Goal: Task Accomplishment & Management: Use online tool/utility

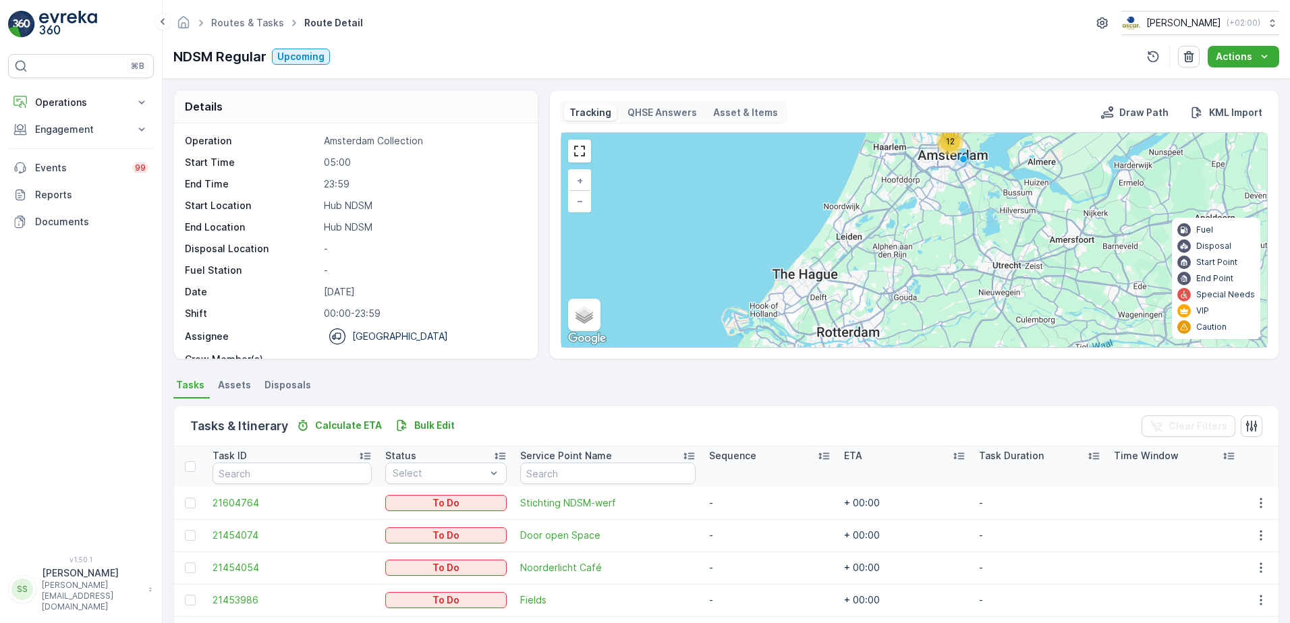
scroll to position [42, 0]
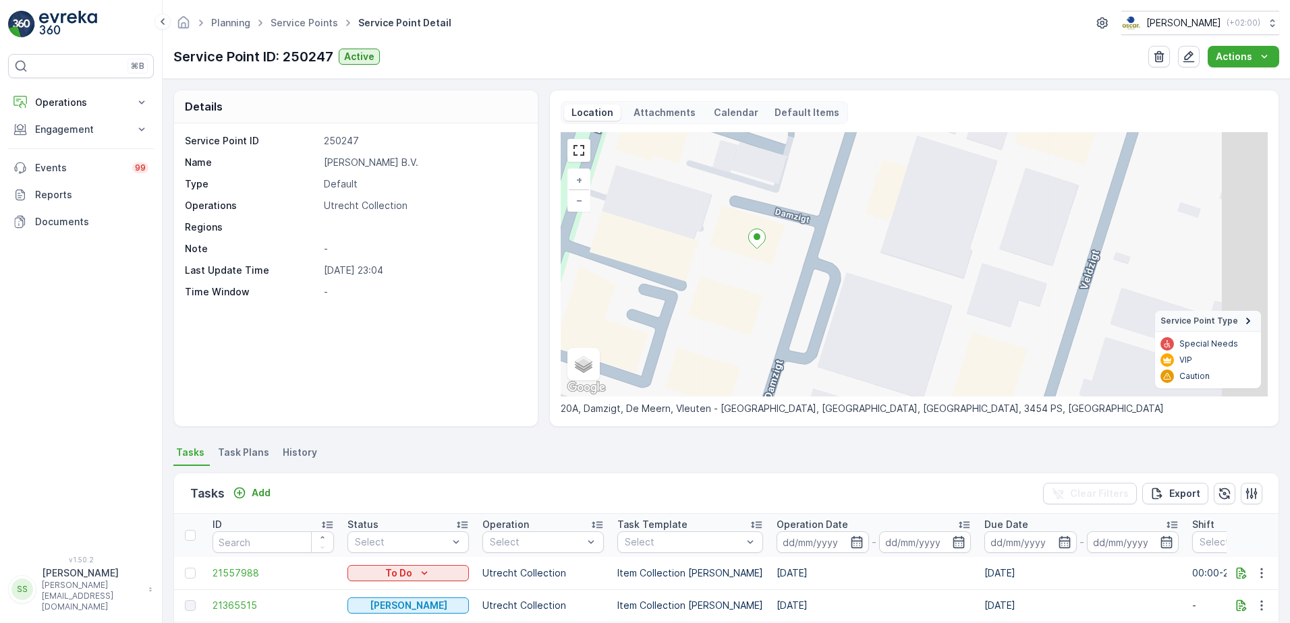
drag, startPoint x: 919, startPoint y: 349, endPoint x: 747, endPoint y: 276, distance: 186.2
click at [748, 276] on div "+ − Satellite Roadmap Terrain Hybrid Leaflet Keyboard shortcuts Map Data Map da…" at bounding box center [914, 264] width 707 height 264
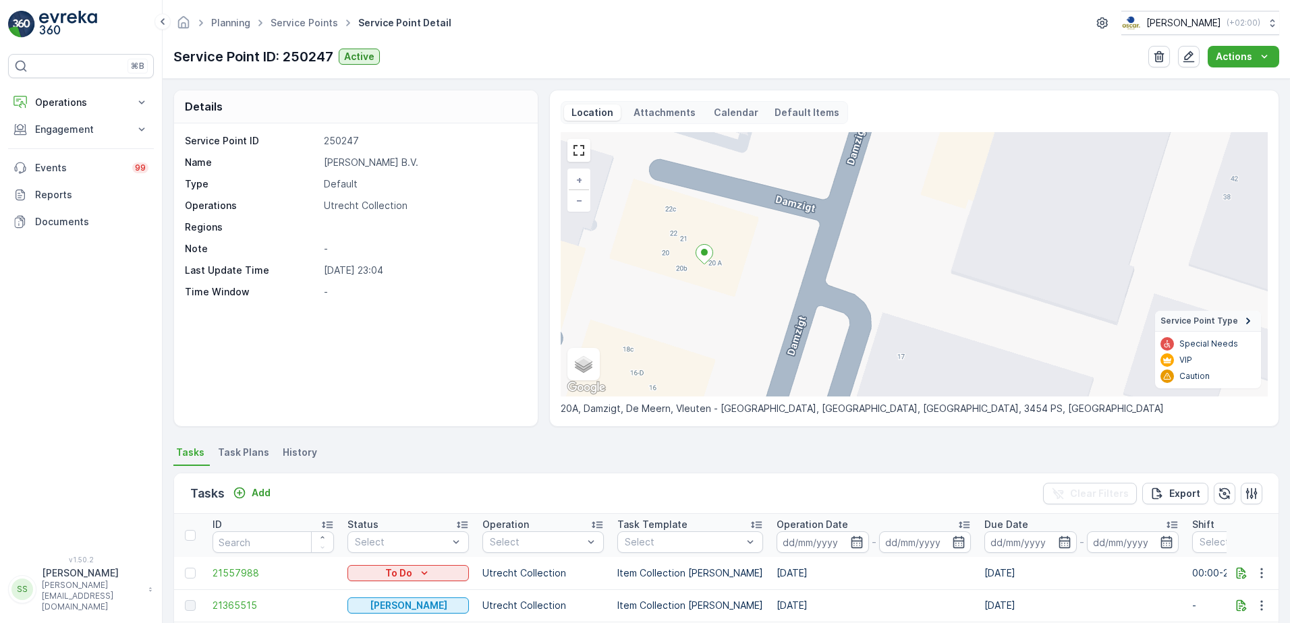
drag, startPoint x: 716, startPoint y: 203, endPoint x: 718, endPoint y: 235, distance: 32.4
click at [718, 235] on div "+ − Satellite Roadmap Terrain Hybrid Leaflet Keyboard shortcuts Map Data Map da…" at bounding box center [914, 264] width 707 height 264
click at [722, 235] on div "+ − Satellite Roadmap Terrain Hybrid Leaflet Keyboard shortcuts Map Data Map da…" at bounding box center [914, 264] width 707 height 264
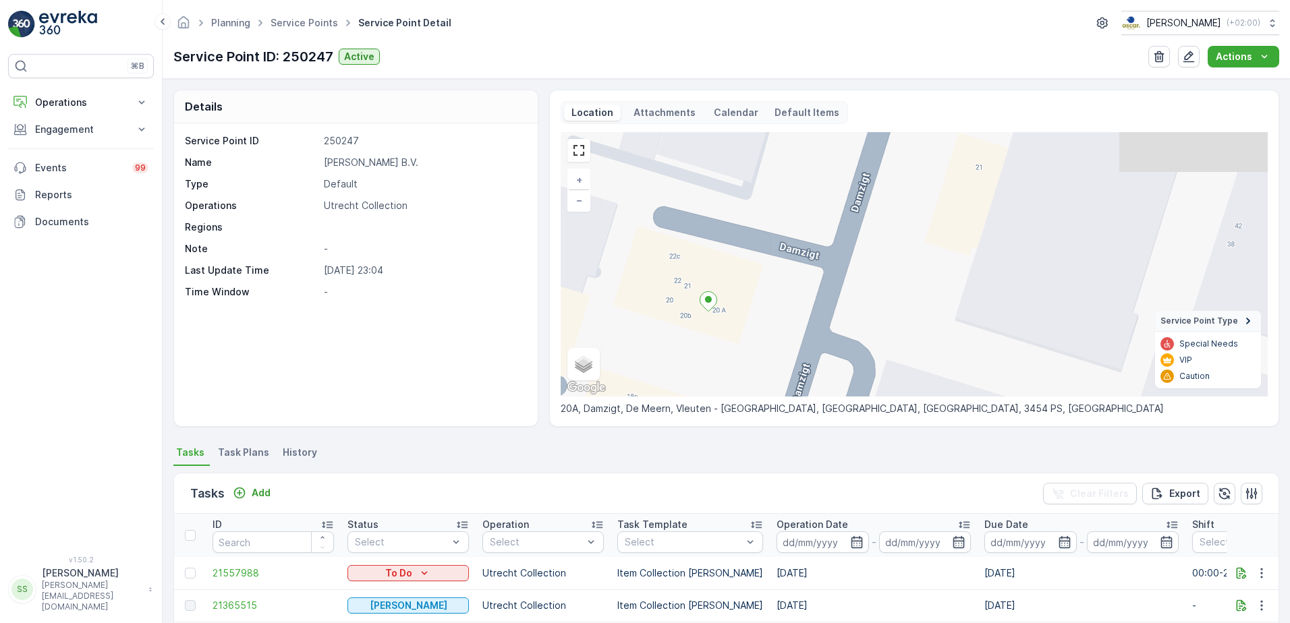
drag, startPoint x: 757, startPoint y: 192, endPoint x: 748, endPoint y: 258, distance: 66.7
click at [748, 258] on div "+ − Satellite Roadmap Terrain Hybrid Leaflet Keyboard shortcuts Map Data Map da…" at bounding box center [914, 264] width 707 height 264
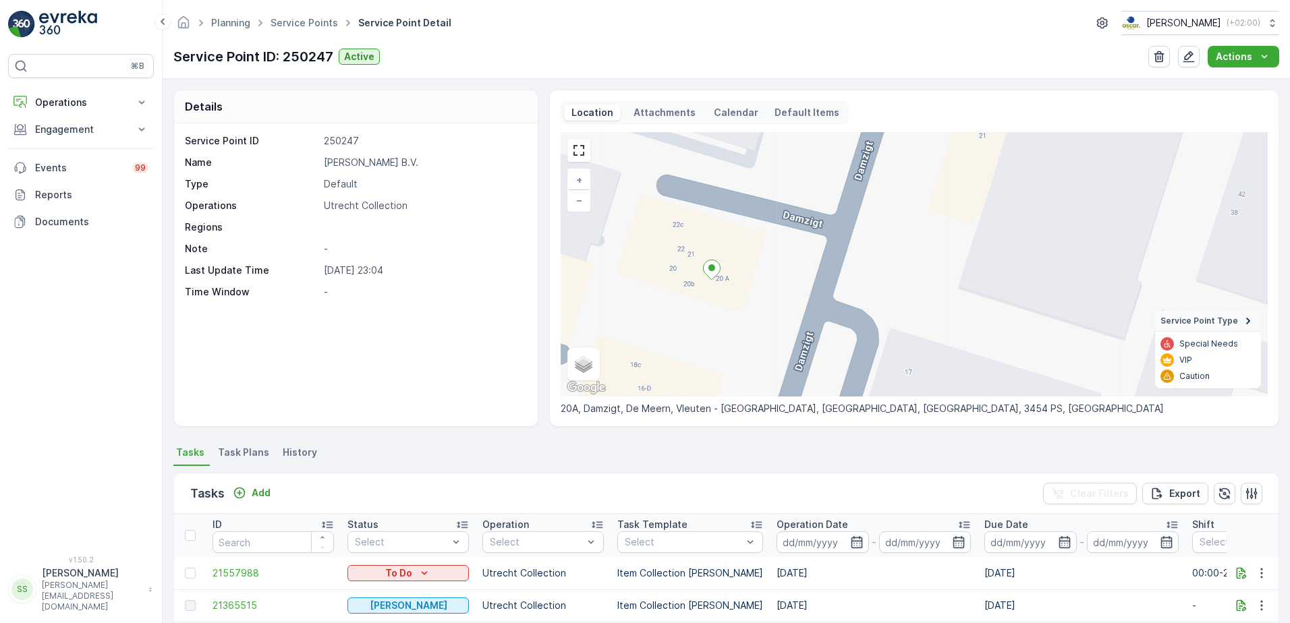
drag, startPoint x: 774, startPoint y: 288, endPoint x: 775, endPoint y: 229, distance: 58.7
click at [775, 229] on div "+ − Satellite Roadmap Terrain Hybrid Leaflet Keyboard shortcuts Map Data Map da…" at bounding box center [914, 264] width 707 height 264
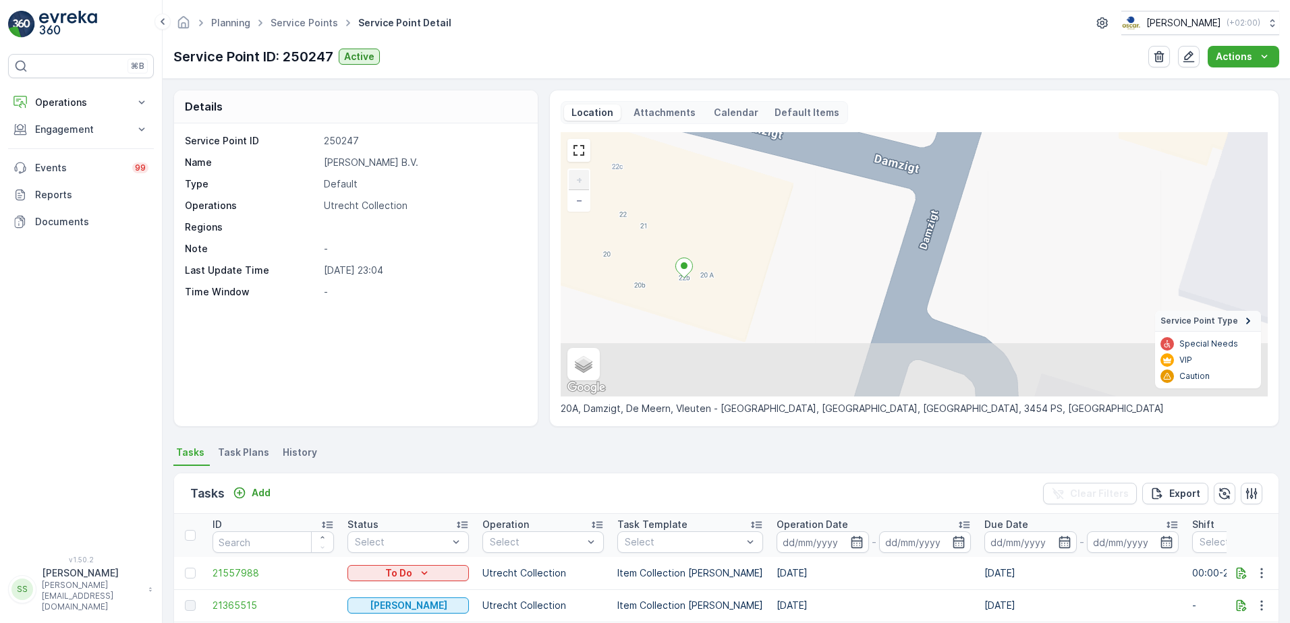
drag, startPoint x: 896, startPoint y: 333, endPoint x: 819, endPoint y: 255, distance: 110.2
click at [819, 255] on div "+ − Satellite Roadmap Terrain Hybrid Leaflet Keyboard shortcuts Map Data Map da…" at bounding box center [914, 264] width 707 height 264
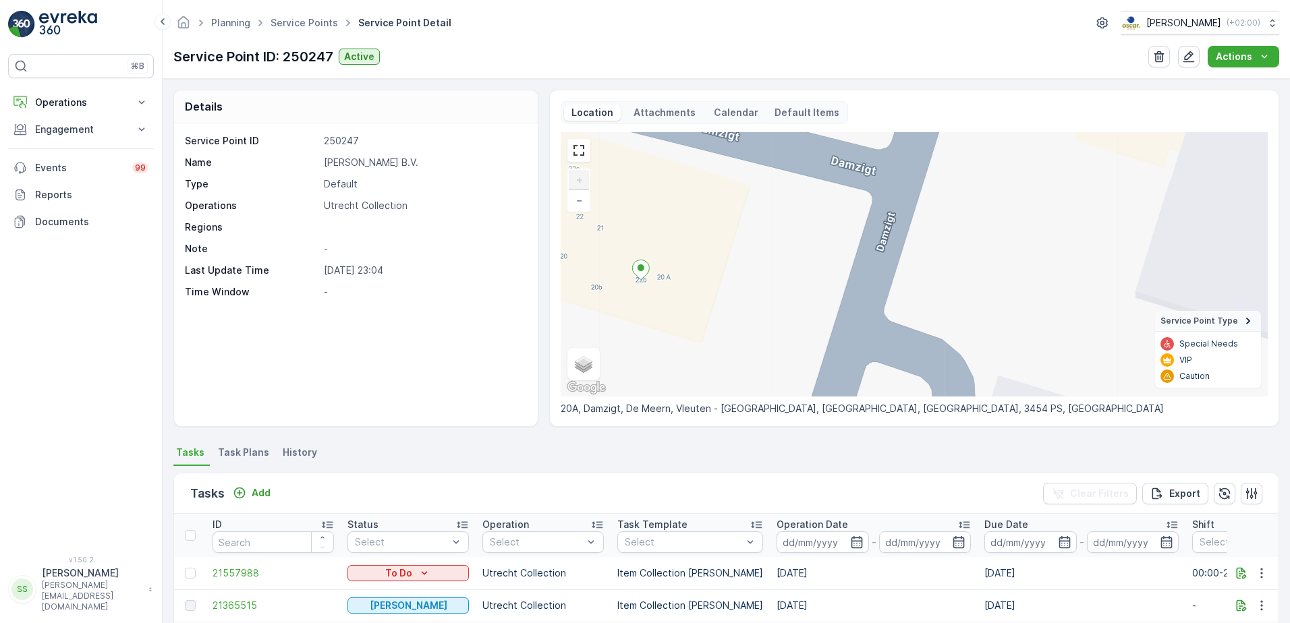
drag, startPoint x: 847, startPoint y: 356, endPoint x: 770, endPoint y: 279, distance: 109.7
click at [776, 375] on div "+ − Satellite Roadmap Terrain Hybrid Leaflet Keyboard shortcuts Map Data Map da…" at bounding box center [914, 264] width 707 height 264
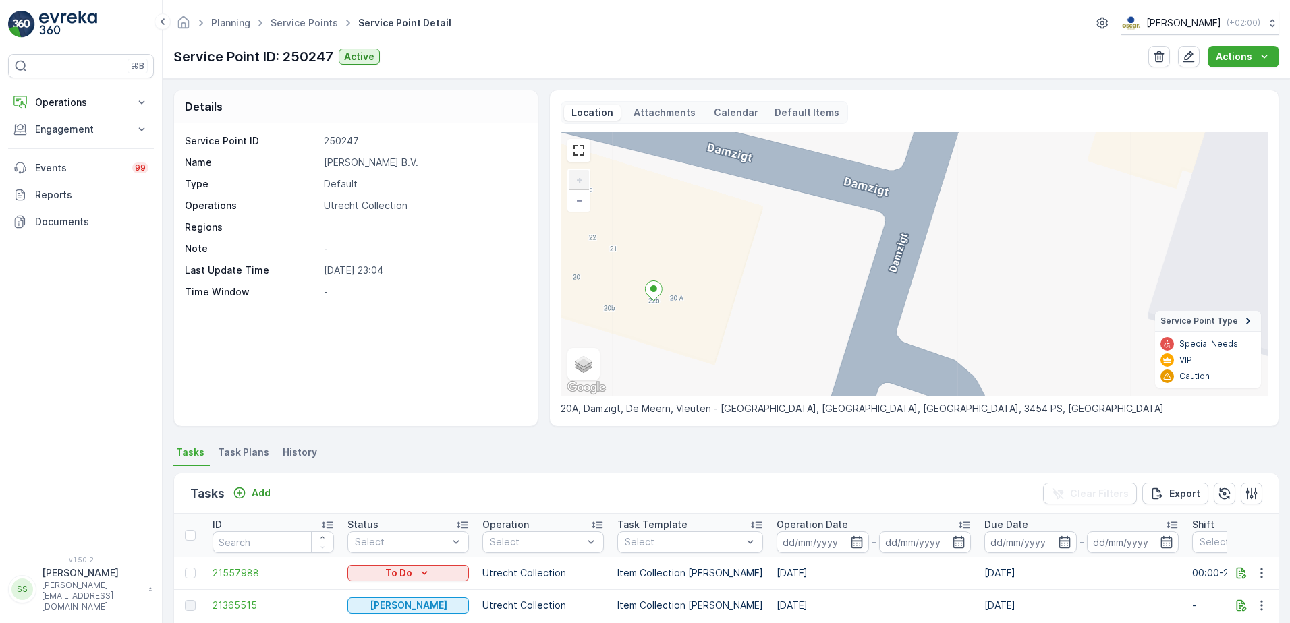
drag, startPoint x: 770, startPoint y: 285, endPoint x: 923, endPoint y: 166, distance: 194.3
click at [801, 281] on div "+ − Satellite Roadmap Terrain Hybrid Leaflet Keyboard shortcuts Map Data Map da…" at bounding box center [914, 264] width 707 height 264
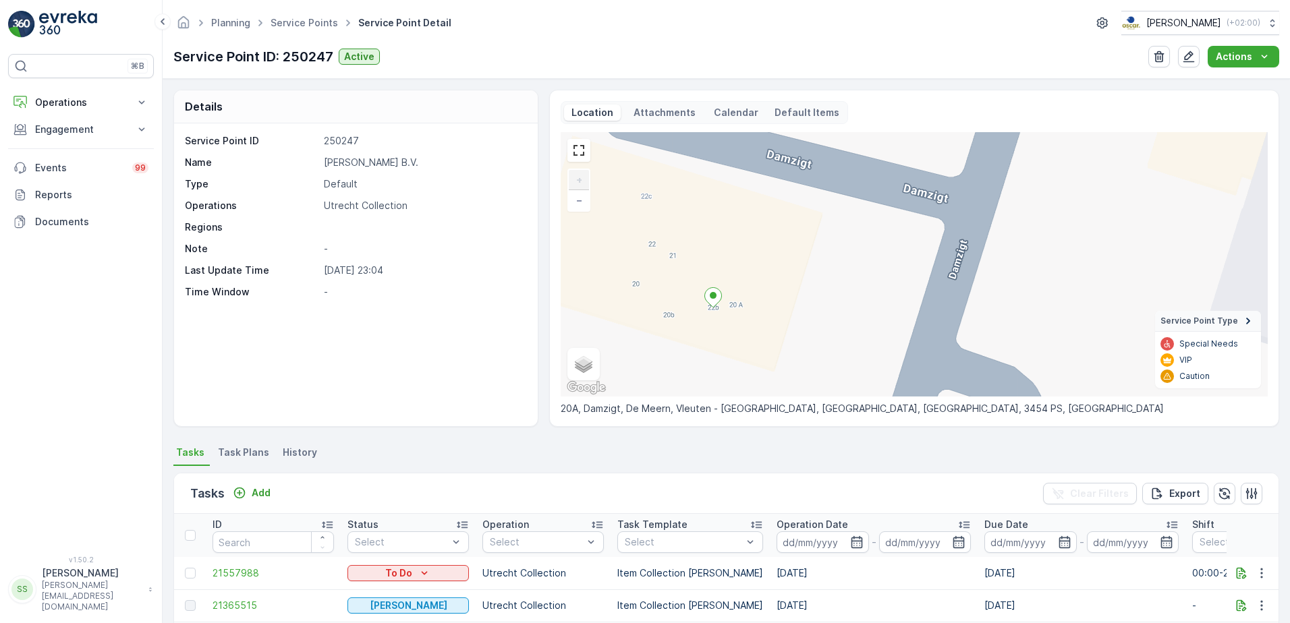
drag, startPoint x: 710, startPoint y: 262, endPoint x: 741, endPoint y: 300, distance: 48.5
click at [741, 300] on div "+ − Satellite Roadmap Terrain Hybrid Leaflet Keyboard shortcuts Map Data Map da…" at bounding box center [914, 264] width 707 height 264
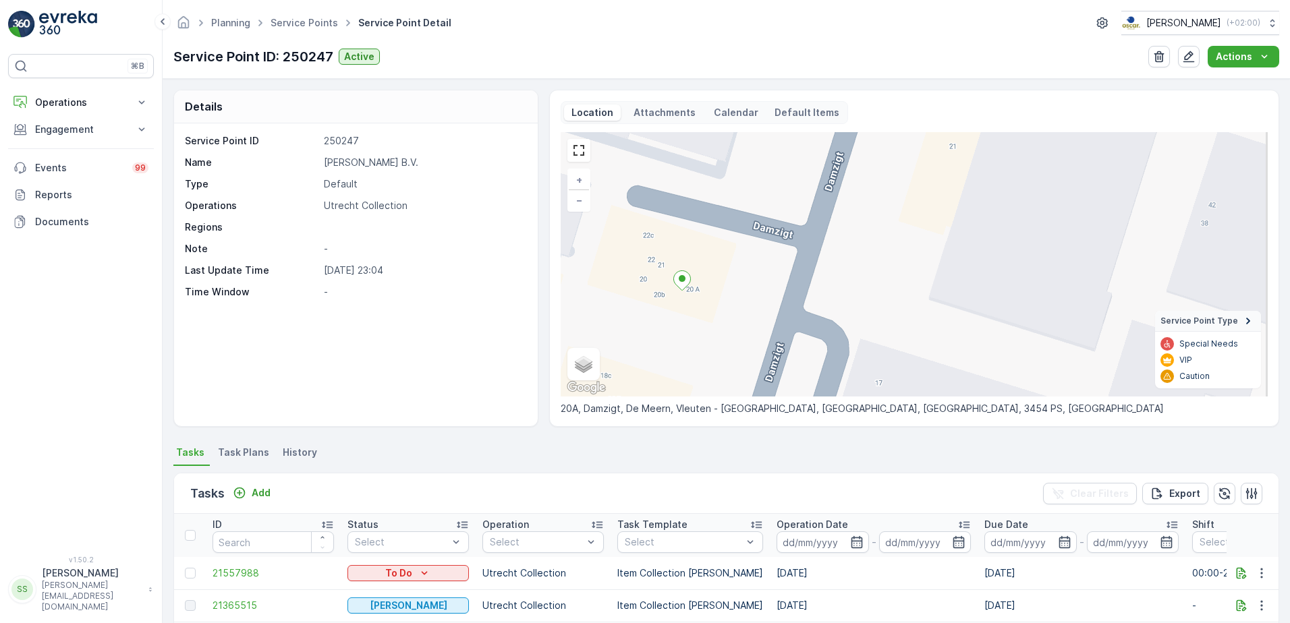
drag, startPoint x: 691, startPoint y: 194, endPoint x: 635, endPoint y: 199, distance: 56.2
click at [635, 199] on div "+ − Satellite Roadmap Terrain Hybrid Leaflet Keyboard shortcuts Map Data Map da…" at bounding box center [914, 264] width 707 height 264
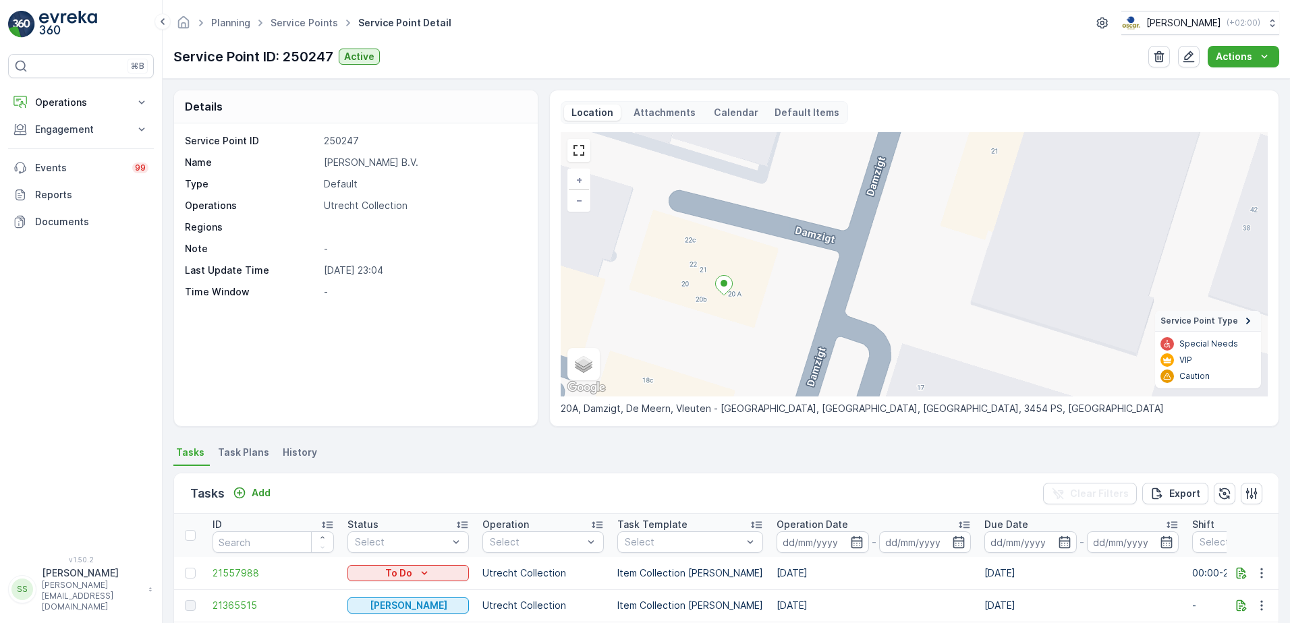
click at [677, 206] on div "+ − Satellite Roadmap Terrain Hybrid Leaflet Keyboard shortcuts Map Data Map da…" at bounding box center [914, 264] width 707 height 264
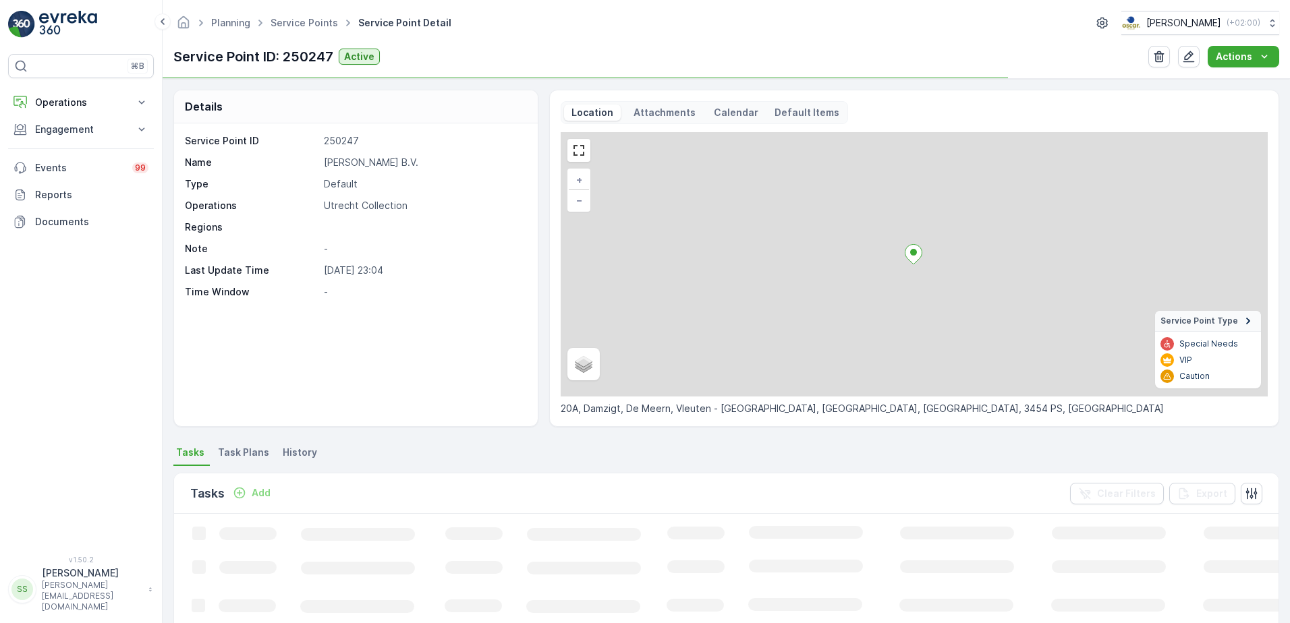
click at [637, 113] on p "Attachments" at bounding box center [664, 112] width 66 height 13
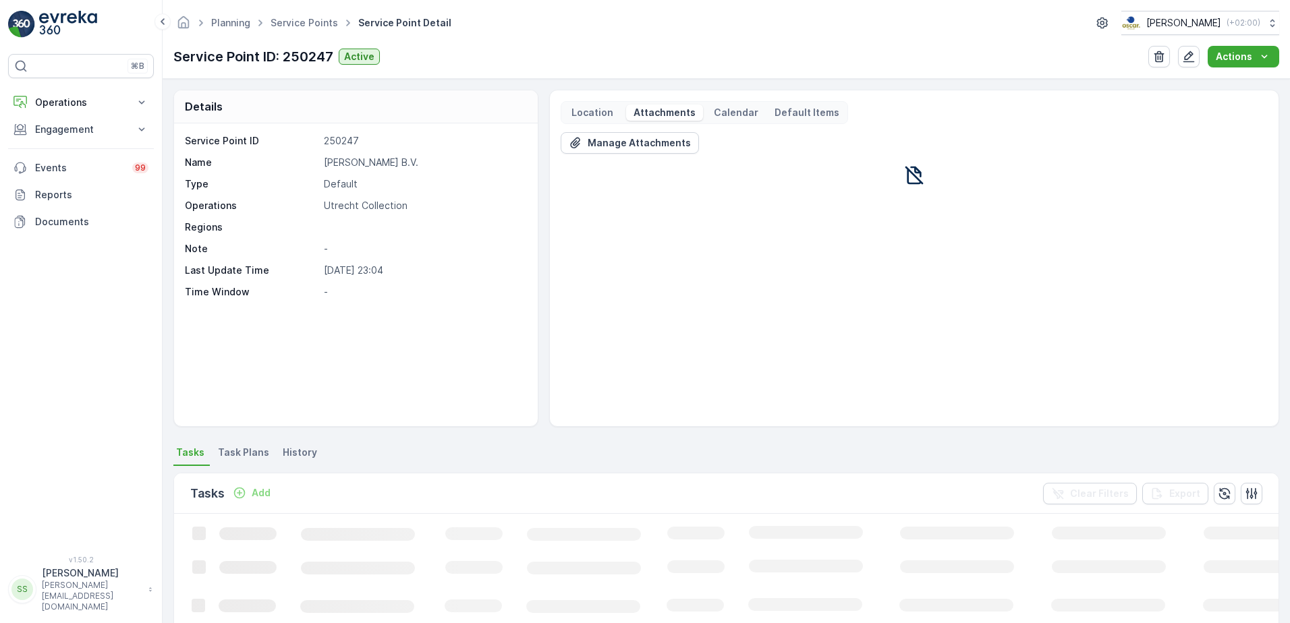
click at [828, 331] on div "Manage Attachments" at bounding box center [914, 273] width 707 height 283
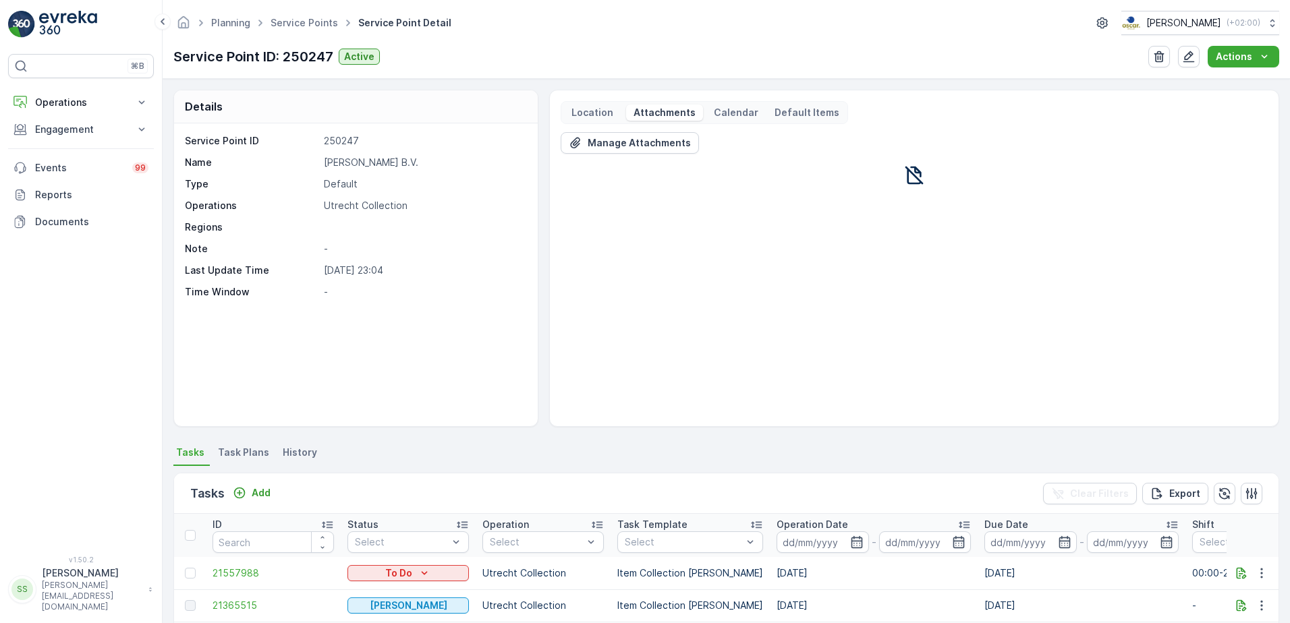
drag, startPoint x: 537, startPoint y: 316, endPoint x: 140, endPoint y: 29, distance: 489.8
click at [537, 315] on div "Details Service Point ID 250247 Name Sanju Roshin B.V. Type Default Operations …" at bounding box center [355, 258] width 365 height 337
click at [51, 101] on p "Operations" at bounding box center [81, 102] width 92 height 13
click at [45, 140] on p "Planning" at bounding box center [53, 144] width 38 height 13
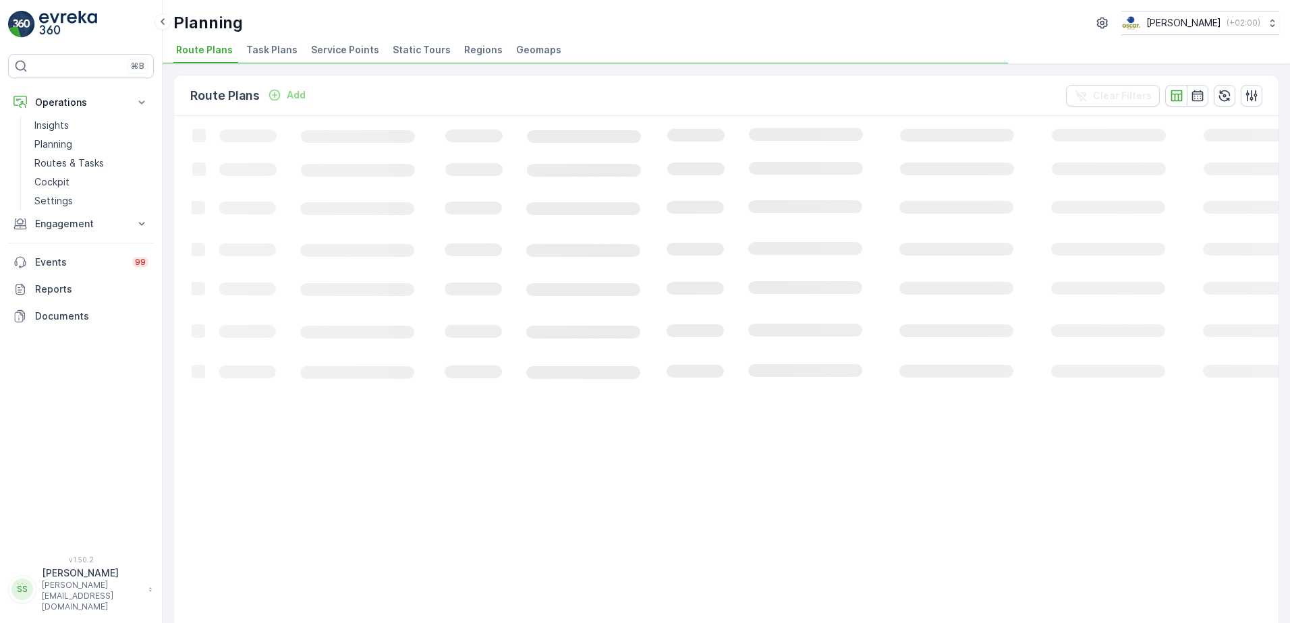
click at [265, 53] on span "Task Plans" at bounding box center [271, 49] width 51 height 13
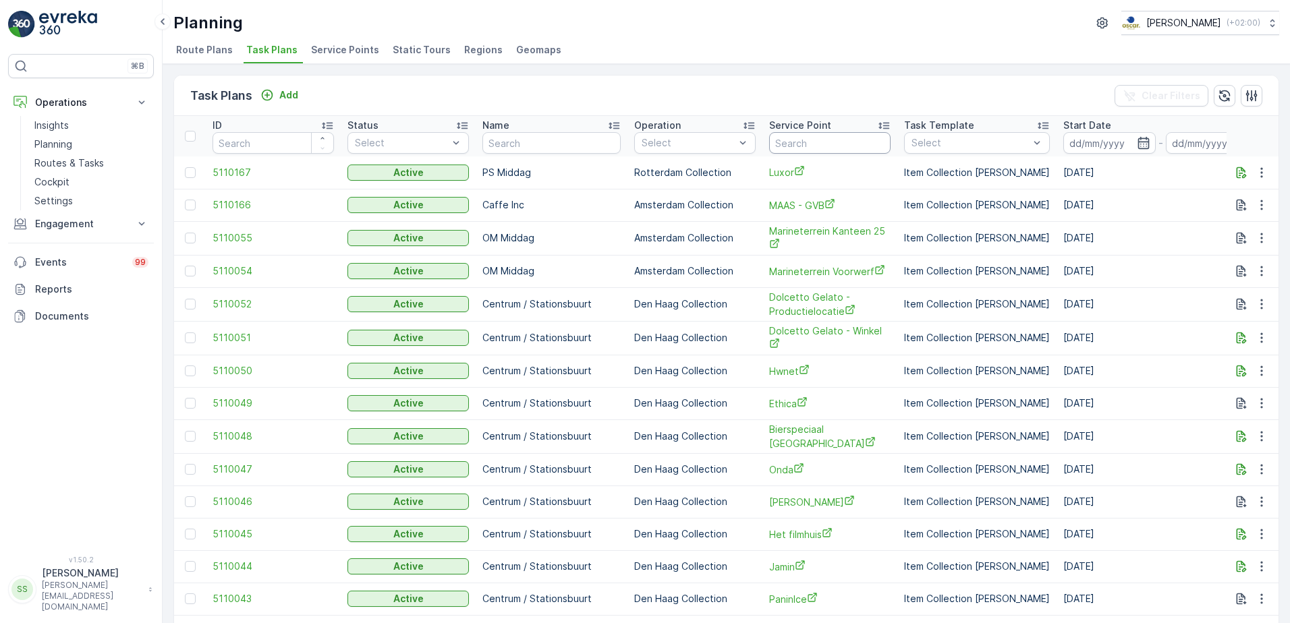
click at [780, 143] on input "text" at bounding box center [829, 143] width 121 height 22
type input "sanj"
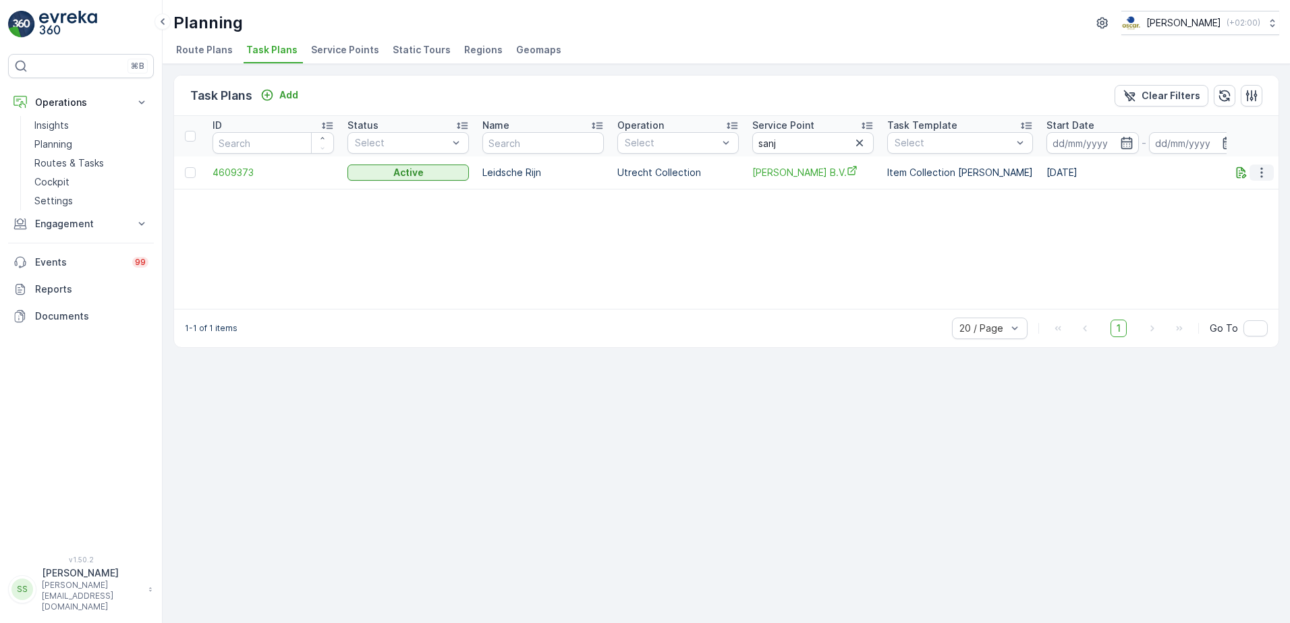
click at [1267, 173] on icon "button" at bounding box center [1261, 172] width 13 height 13
click at [1242, 212] on span "Edit Task Plan" at bounding box center [1237, 211] width 63 height 13
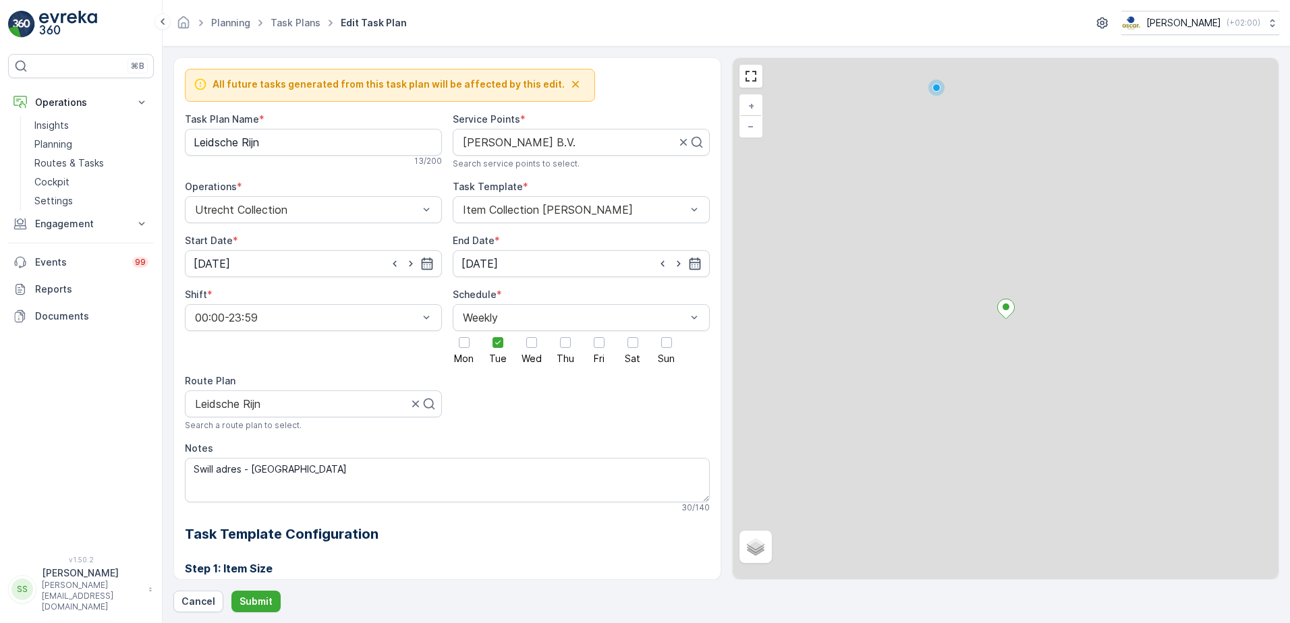
scroll to position [358, 0]
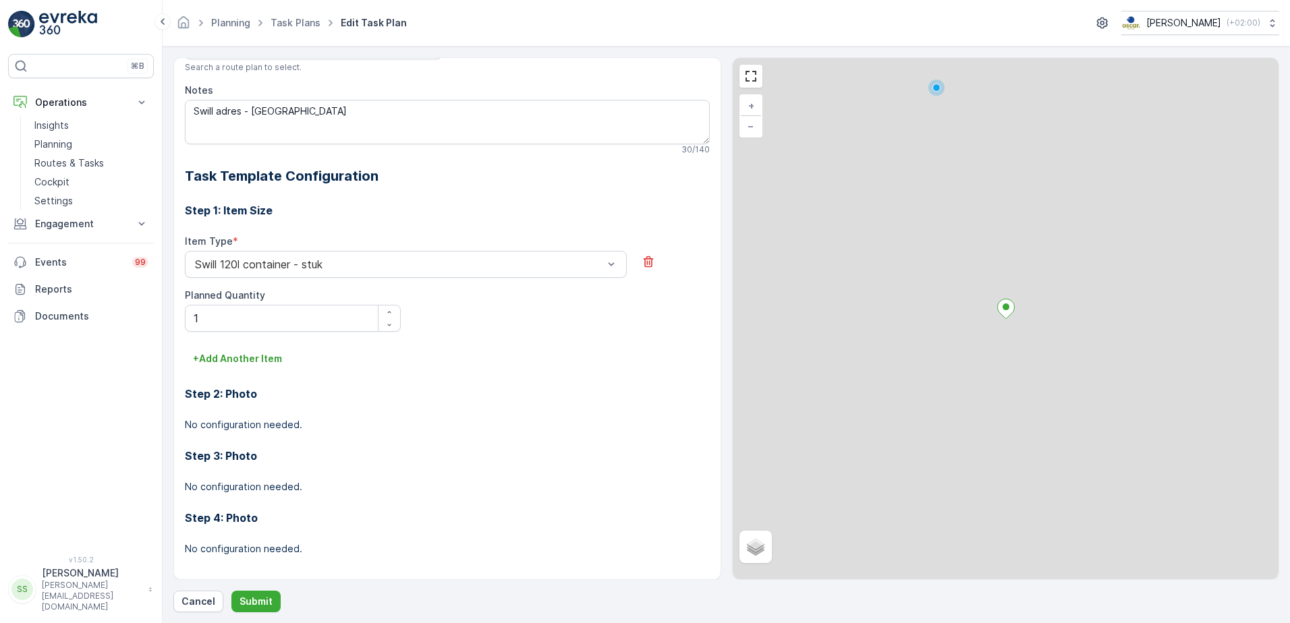
click at [509, 422] on p "No configuration needed." at bounding box center [447, 424] width 525 height 13
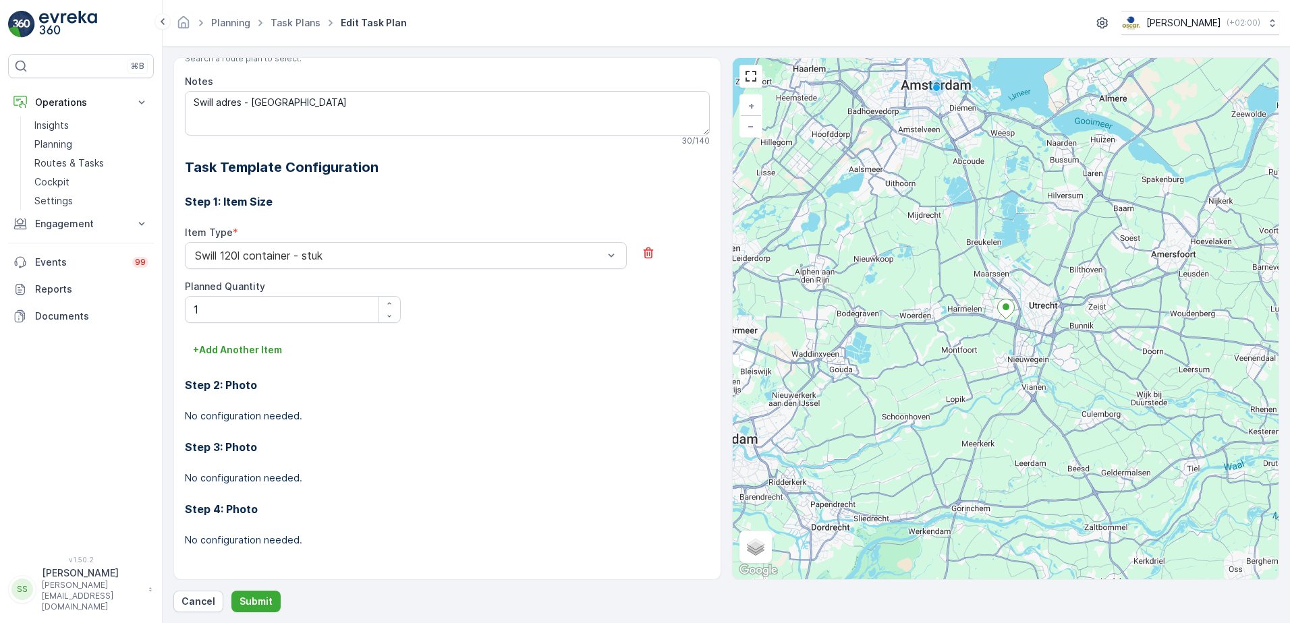
scroll to position [0, 0]
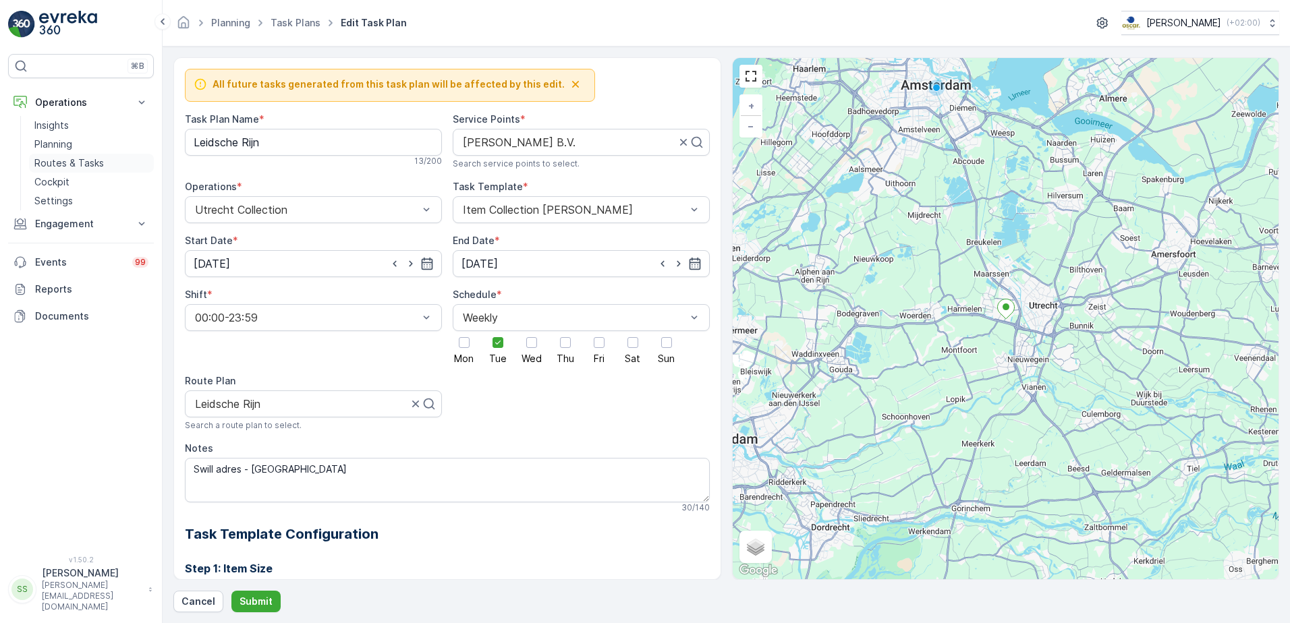
click at [57, 163] on p "Routes & Tasks" at bounding box center [68, 162] width 69 height 13
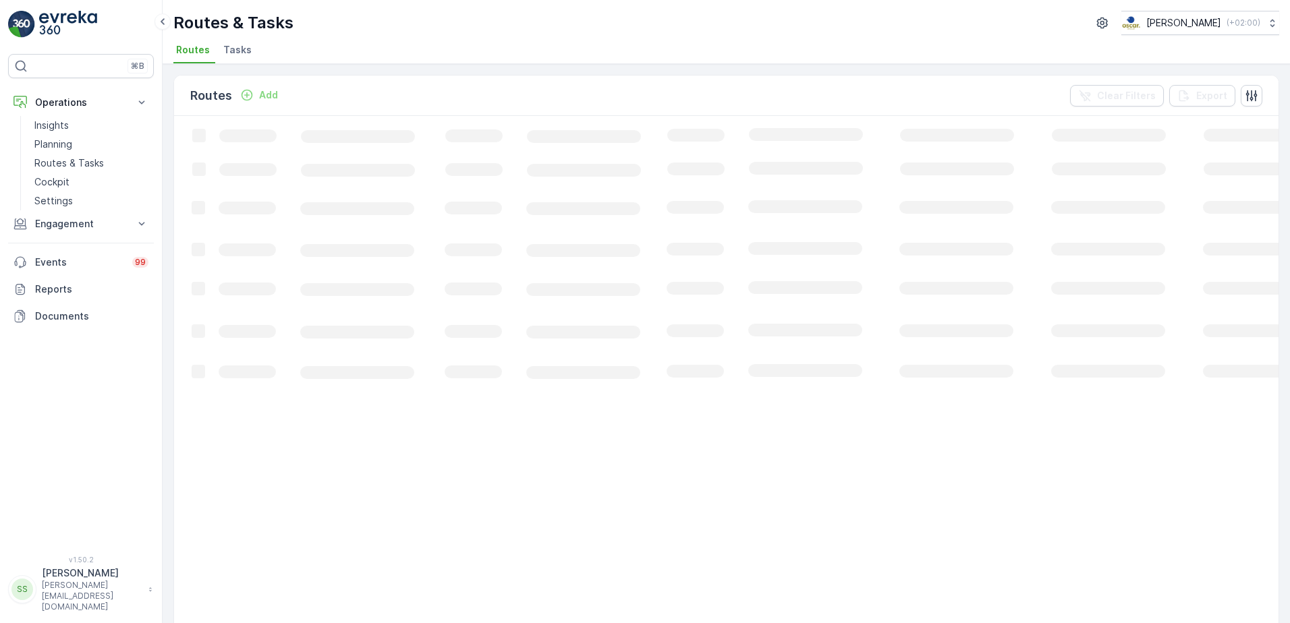
click at [657, 40] on ul "Routes Tasks" at bounding box center [720, 51] width 1095 height 23
click at [348, 45] on ul "Routes Tasks" at bounding box center [720, 51] width 1095 height 23
click at [281, 22] on p "Routes & Tasks" at bounding box center [233, 23] width 120 height 22
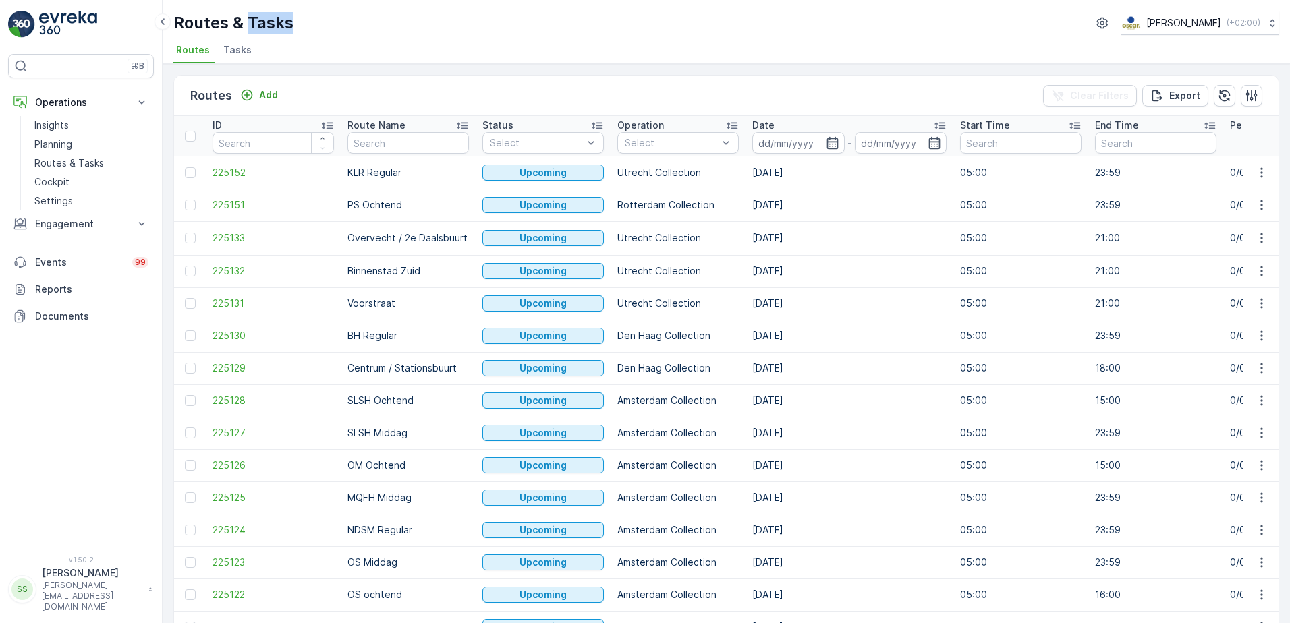
drag, startPoint x: 302, startPoint y: 23, endPoint x: 276, endPoint y: 22, distance: 25.7
click at [276, 22] on p "Routes & Tasks" at bounding box center [233, 23] width 120 height 22
drag, startPoint x: 276, startPoint y: 22, endPoint x: 192, endPoint y: 23, distance: 84.3
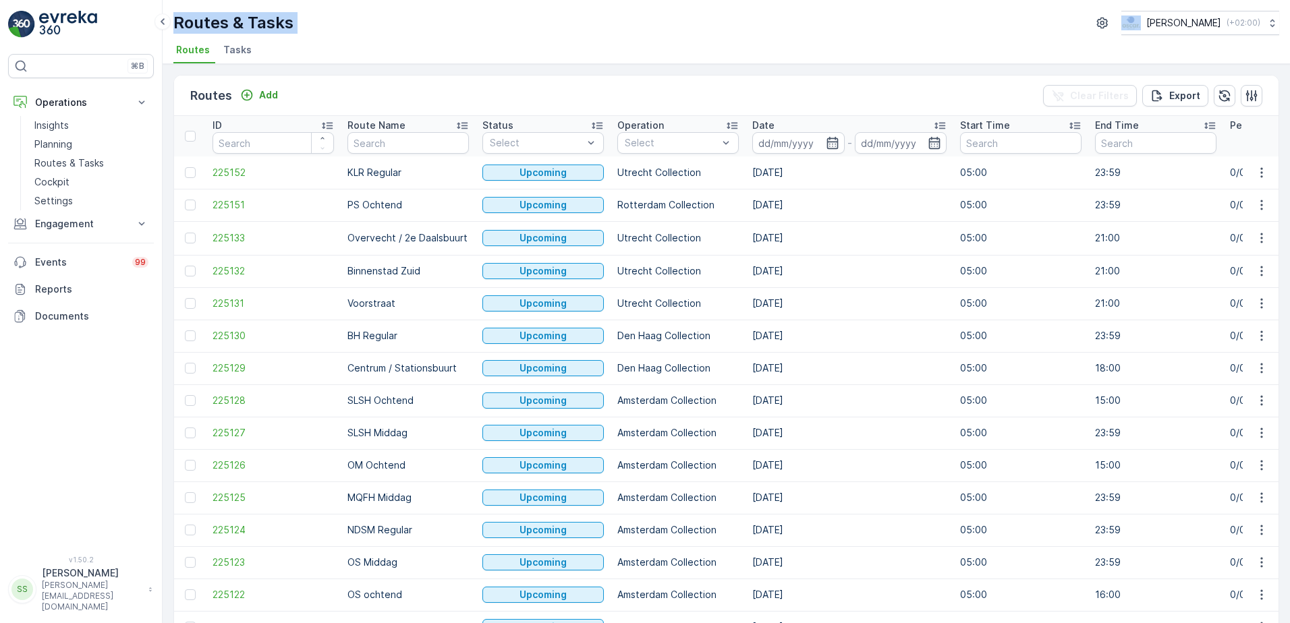
click at [192, 23] on p "Routes & Tasks" at bounding box center [233, 23] width 120 height 22
click at [318, 55] on ul "Routes Tasks" at bounding box center [720, 51] width 1095 height 23
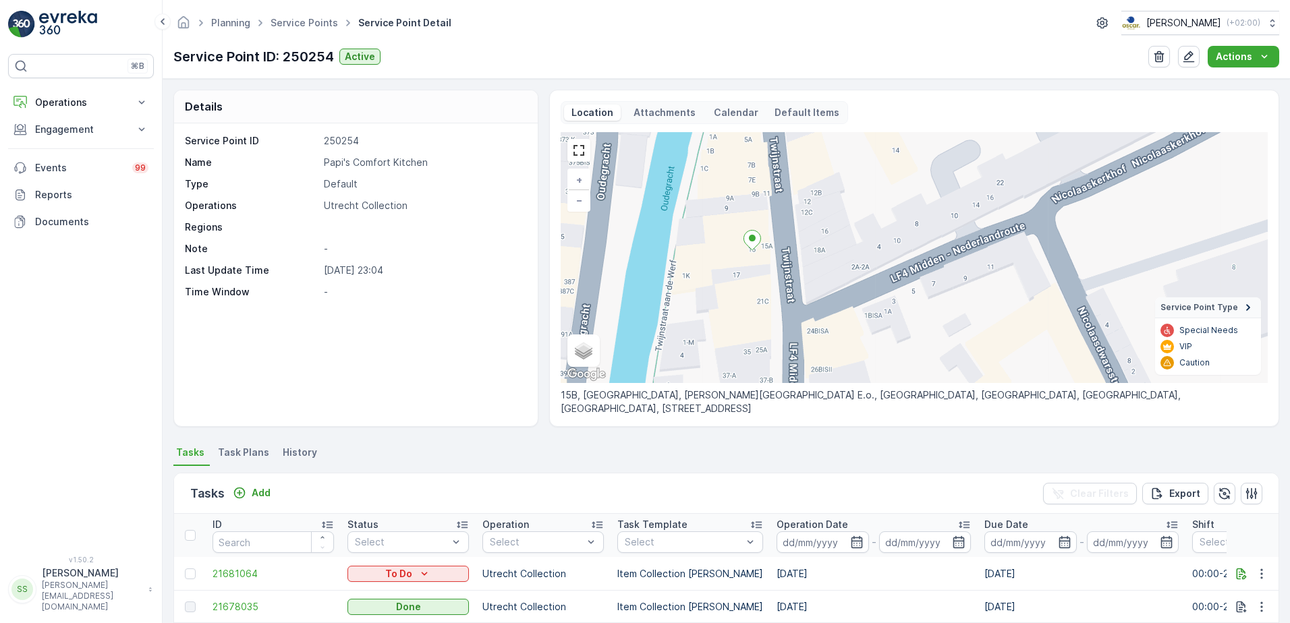
drag, startPoint x: 927, startPoint y: 309, endPoint x: 755, endPoint y: 287, distance: 174.0
click at [755, 287] on div "+ − Satellite Roadmap Terrain Hybrid Leaflet Keyboard shortcuts Map Data Map da…" at bounding box center [914, 257] width 707 height 251
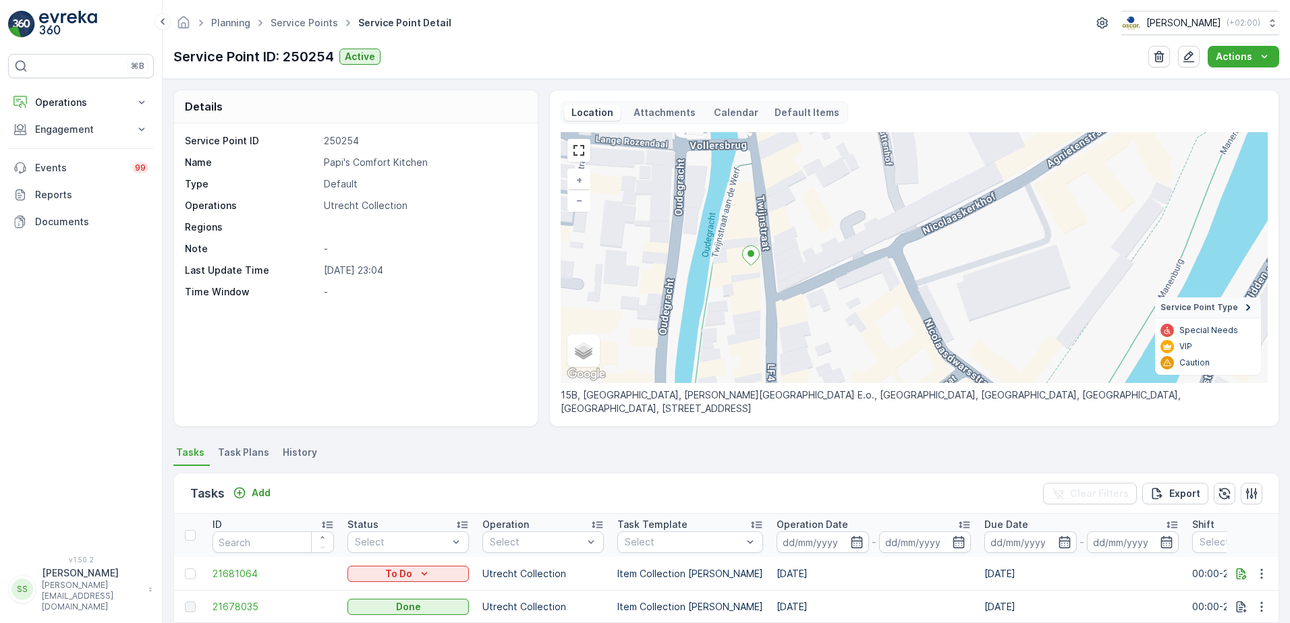
click at [426, 349] on div "Service Point ID 250254 Name Papi's Comfort Kitchen Type Default Operations Utr…" at bounding box center [356, 274] width 364 height 303
drag, startPoint x: 404, startPoint y: 168, endPoint x: 306, endPoint y: 164, distance: 98.6
click at [306, 164] on div "Name Papi's Comfort Kitchen" at bounding box center [354, 162] width 339 height 13
click at [540, 201] on div "Details Service Point ID 250254 Name Papi's Comfort Kitchen Type Default Operat…" at bounding box center [726, 258] width 1106 height 337
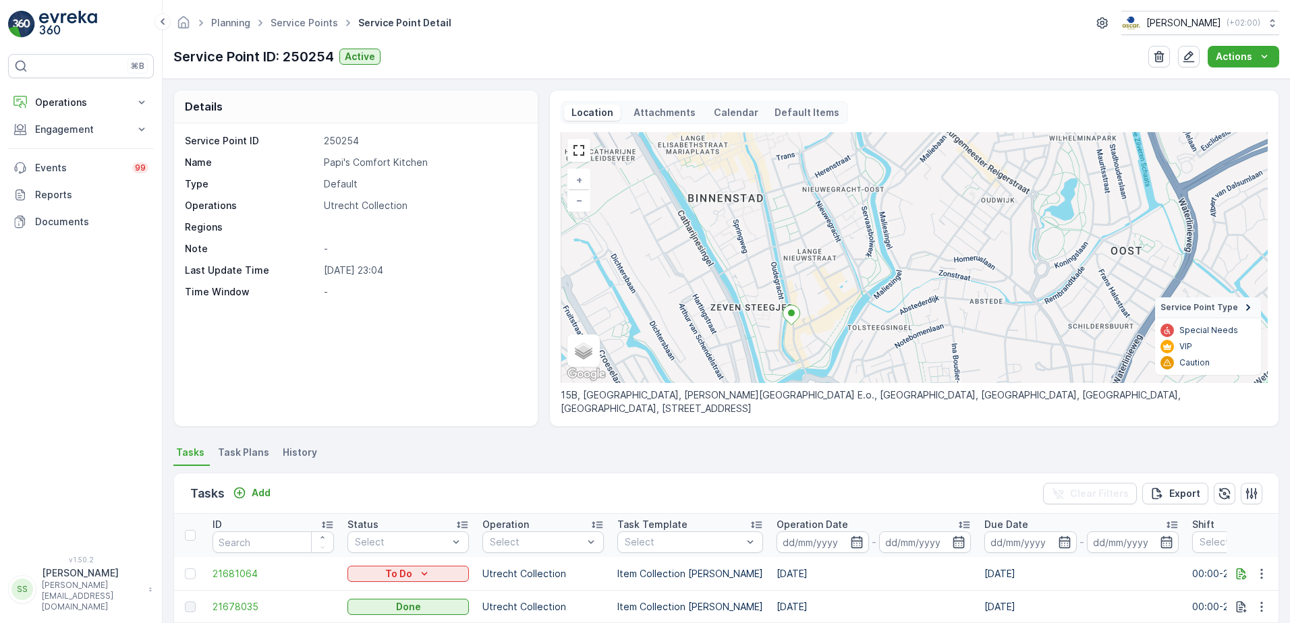
click at [804, 268] on div "+ − Satellite Roadmap Terrain Hybrid Leaflet Keyboard shortcuts Map Data Map da…" at bounding box center [914, 257] width 707 height 251
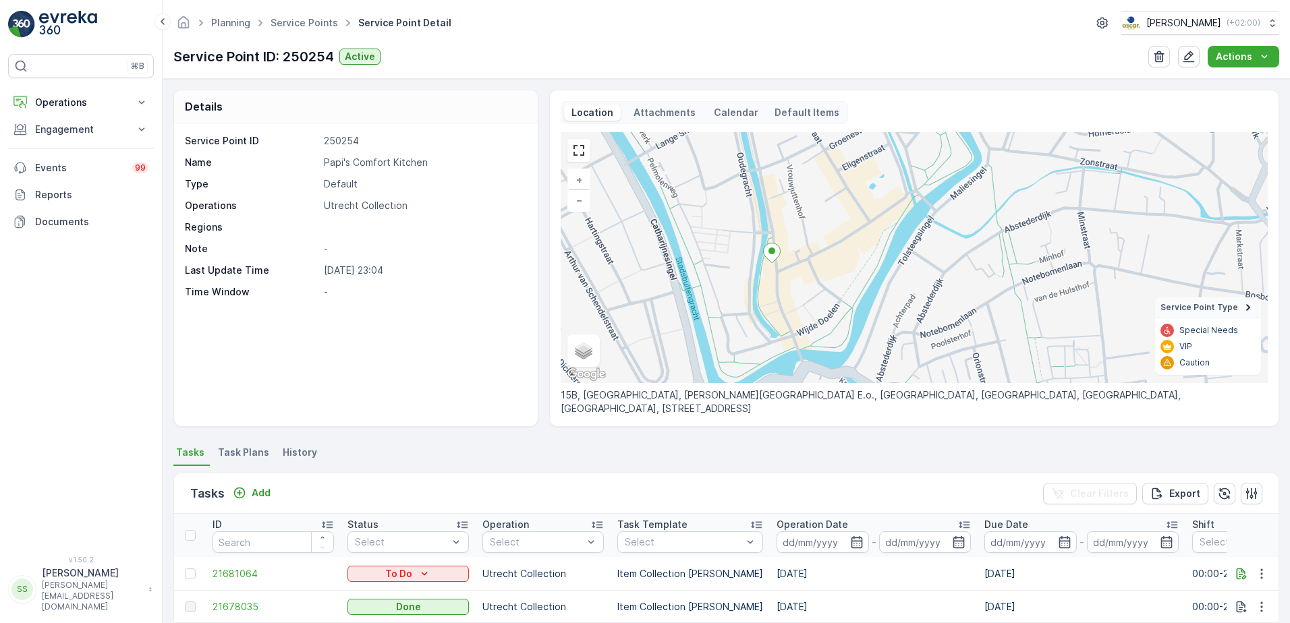
drag, startPoint x: 839, startPoint y: 355, endPoint x: 810, endPoint y: 270, distance: 89.2
click at [810, 270] on div "+ − Satellite Roadmap Terrain Hybrid Leaflet Keyboard shortcuts Map Data Map da…" at bounding box center [914, 257] width 707 height 251
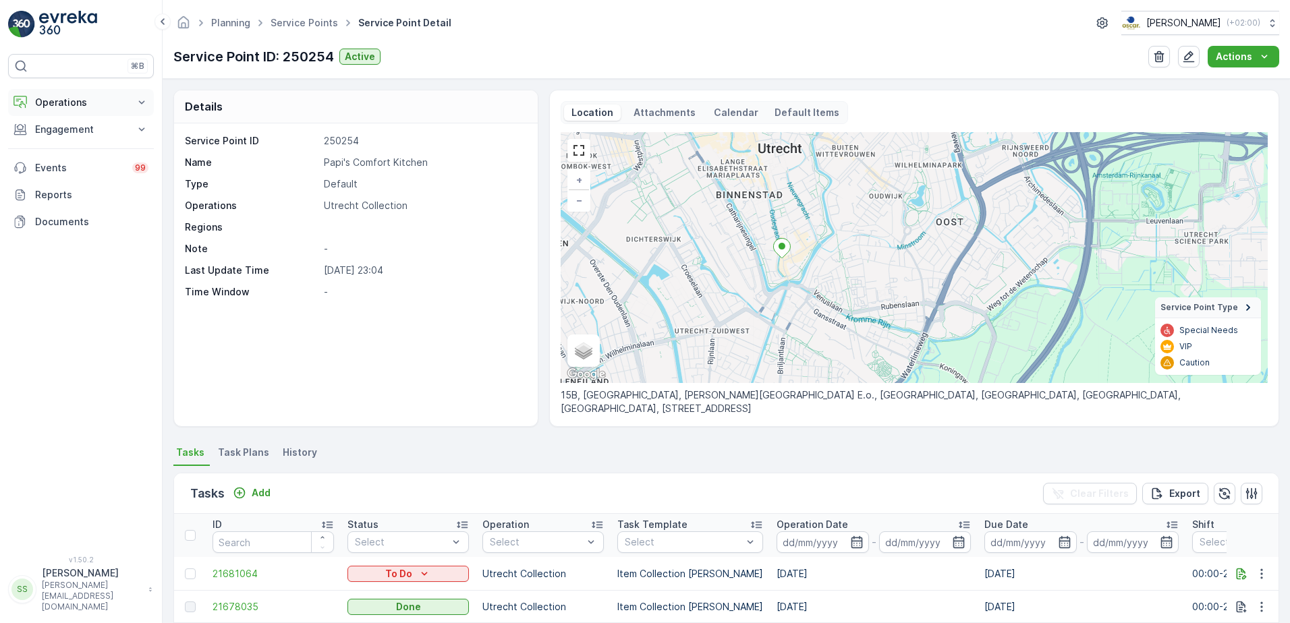
click at [38, 92] on button "Operations" at bounding box center [81, 102] width 146 height 27
click at [70, 161] on p "Routes & Tasks" at bounding box center [68, 162] width 69 height 13
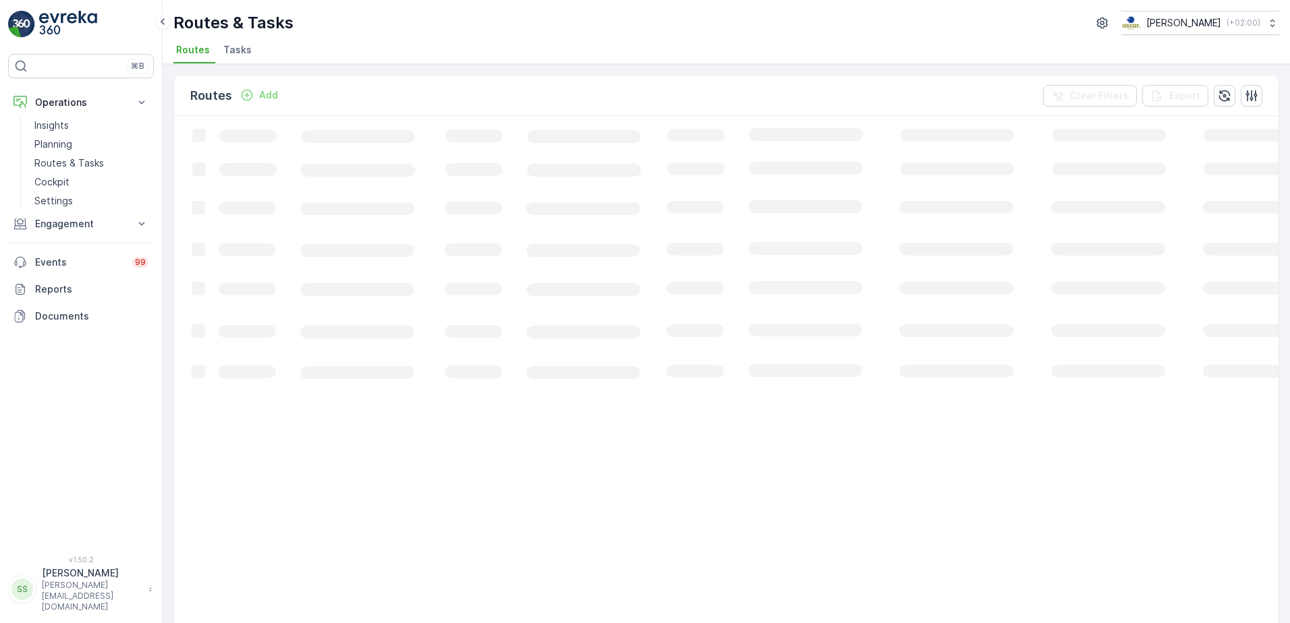
click at [292, 48] on ul "Routes Tasks" at bounding box center [720, 51] width 1095 height 23
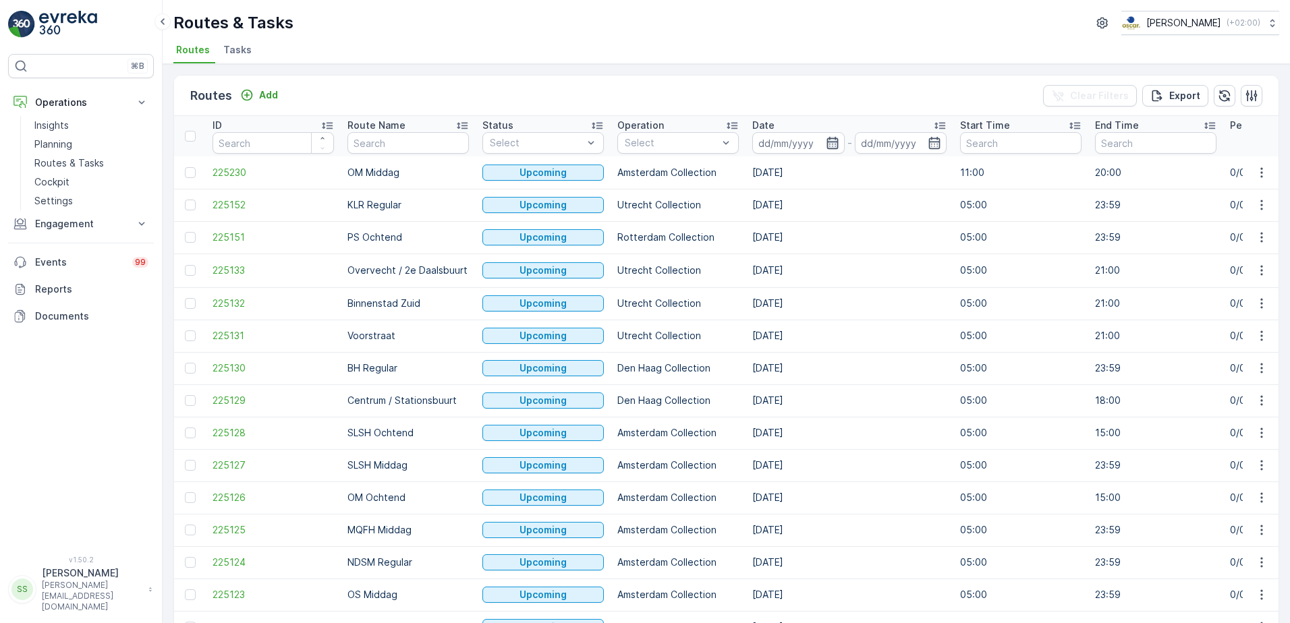
click at [836, 147] on icon "button" at bounding box center [832, 142] width 13 height 13
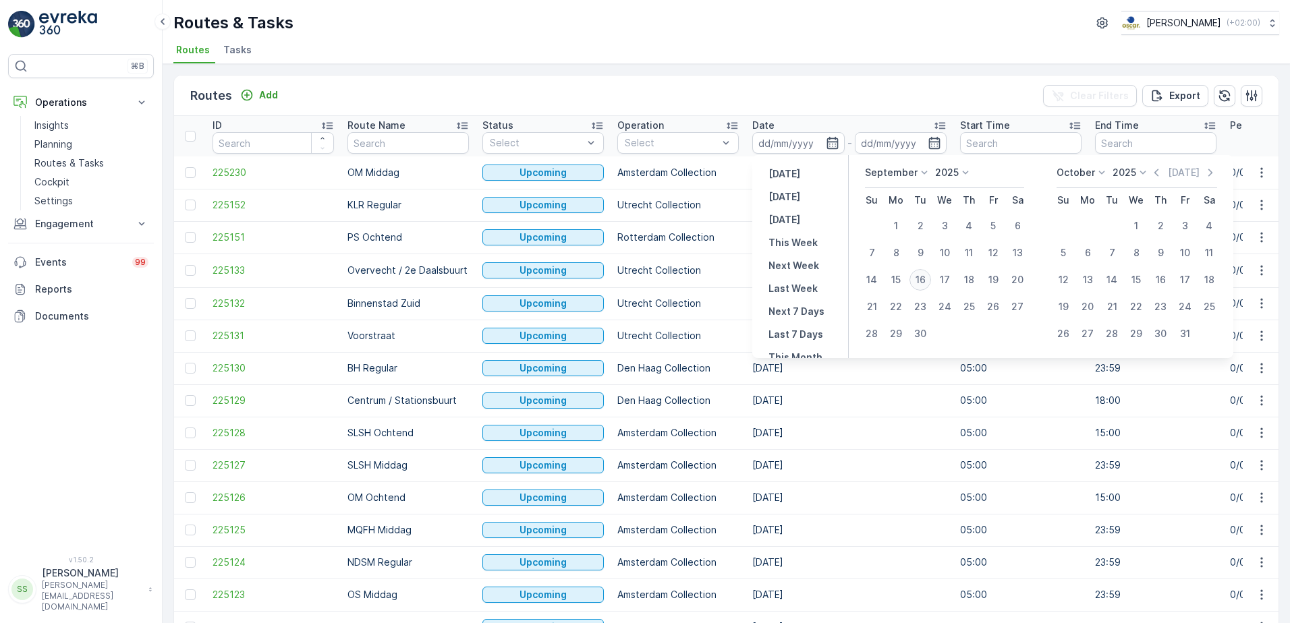
click at [924, 280] on div "16" at bounding box center [920, 280] width 22 height 22
type input "[DATE]"
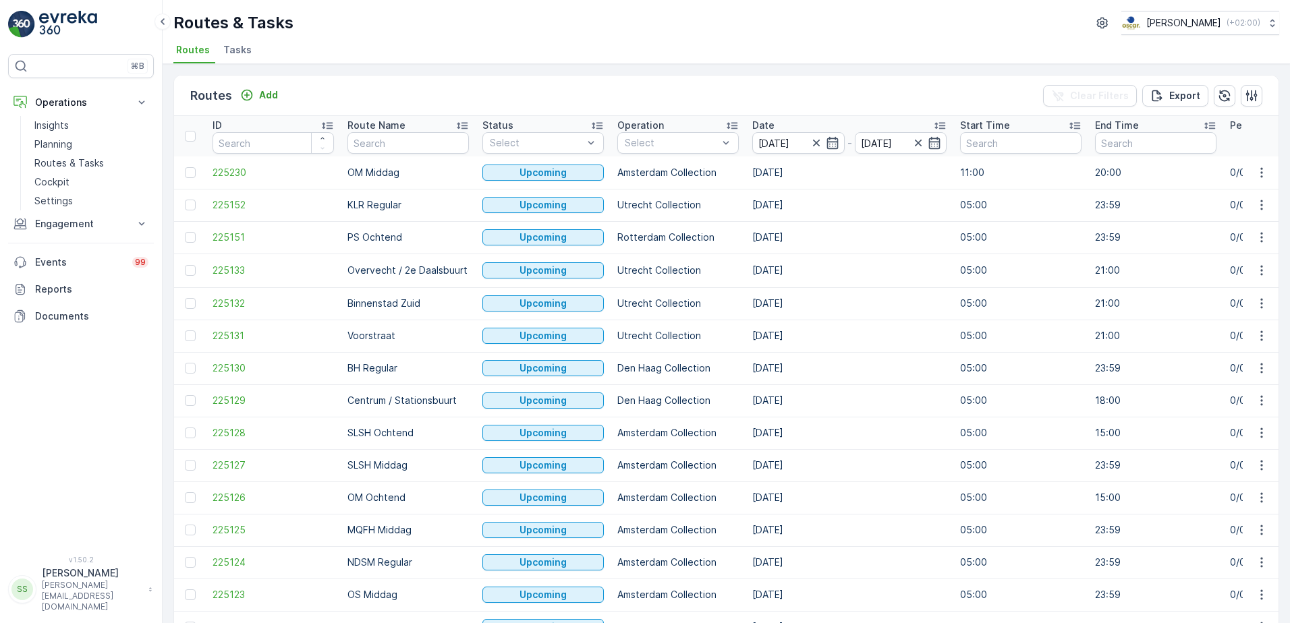
type input "[DATE]"
click at [909, 104] on div "Routes Add Clear Filters Export" at bounding box center [726, 96] width 1104 height 40
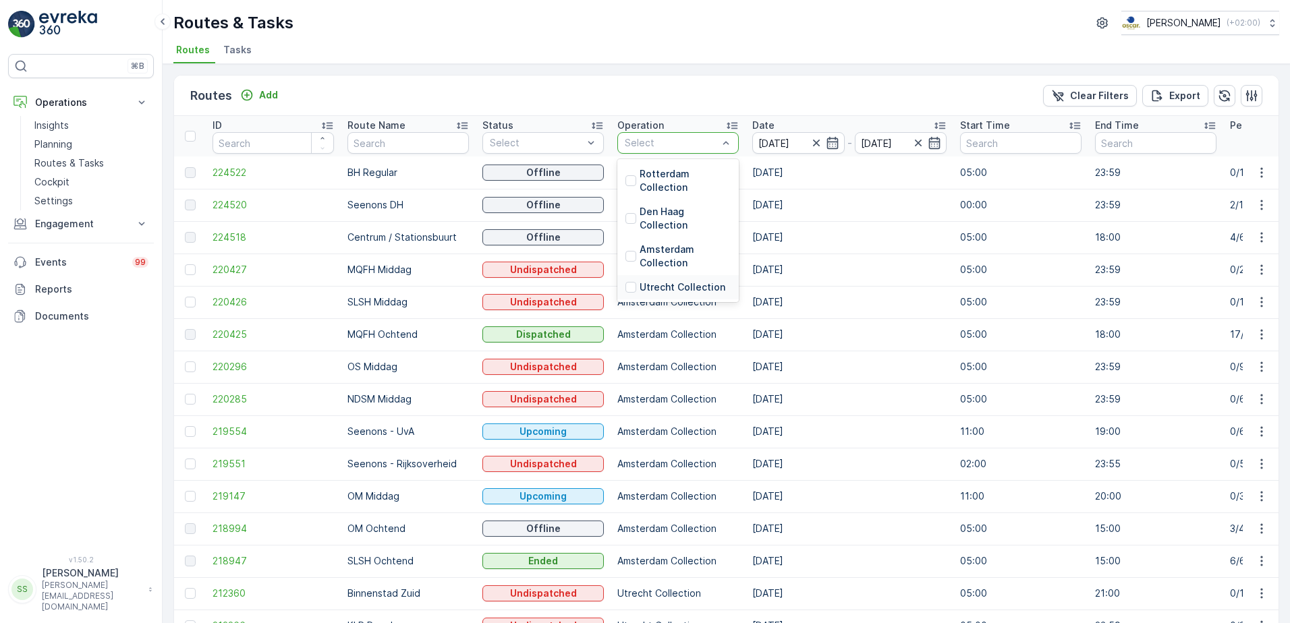
click at [624, 284] on div "Utrecht Collection" at bounding box center [677, 287] width 121 height 24
click at [671, 82] on div "Routes Add Clear Filters Export" at bounding box center [726, 96] width 1104 height 40
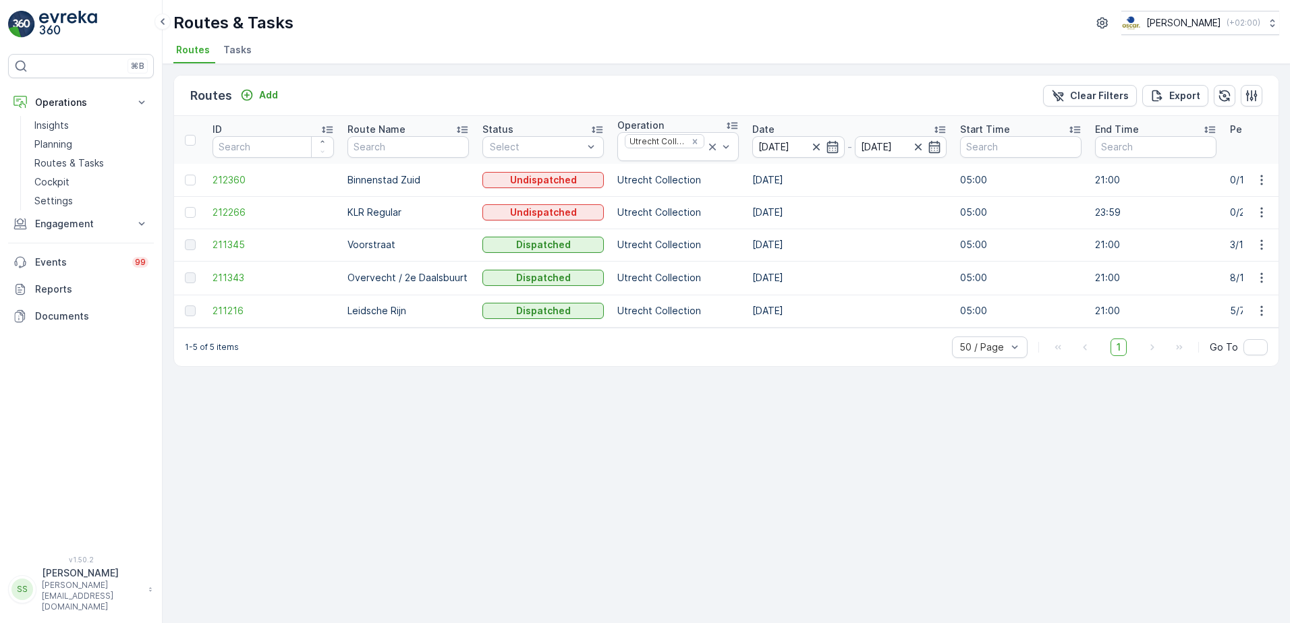
click at [368, 249] on p "Voorstraat" at bounding box center [407, 244] width 121 height 13
drag, startPoint x: 368, startPoint y: 249, endPoint x: 388, endPoint y: 397, distance: 149.7
click at [388, 397] on div "Routes Add Clear Filters Export ID Route Name Status Select Operation Utrecht C…" at bounding box center [726, 343] width 1127 height 559
click at [225, 282] on span "211343" at bounding box center [272, 277] width 121 height 13
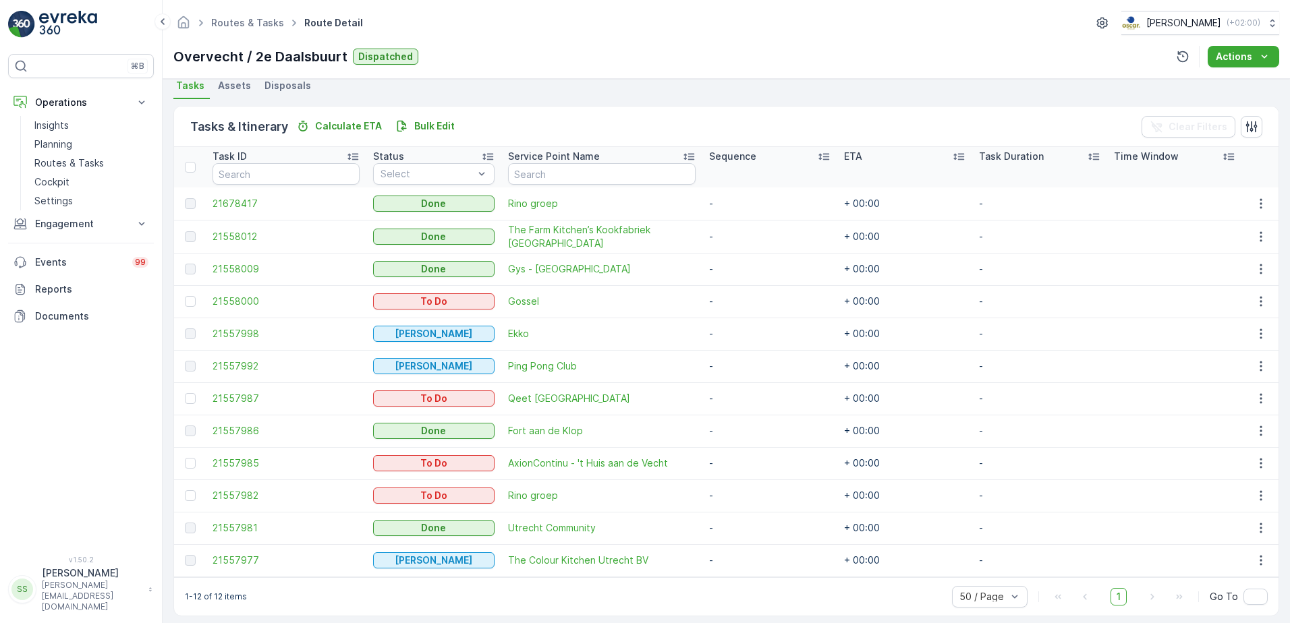
scroll to position [310, 0]
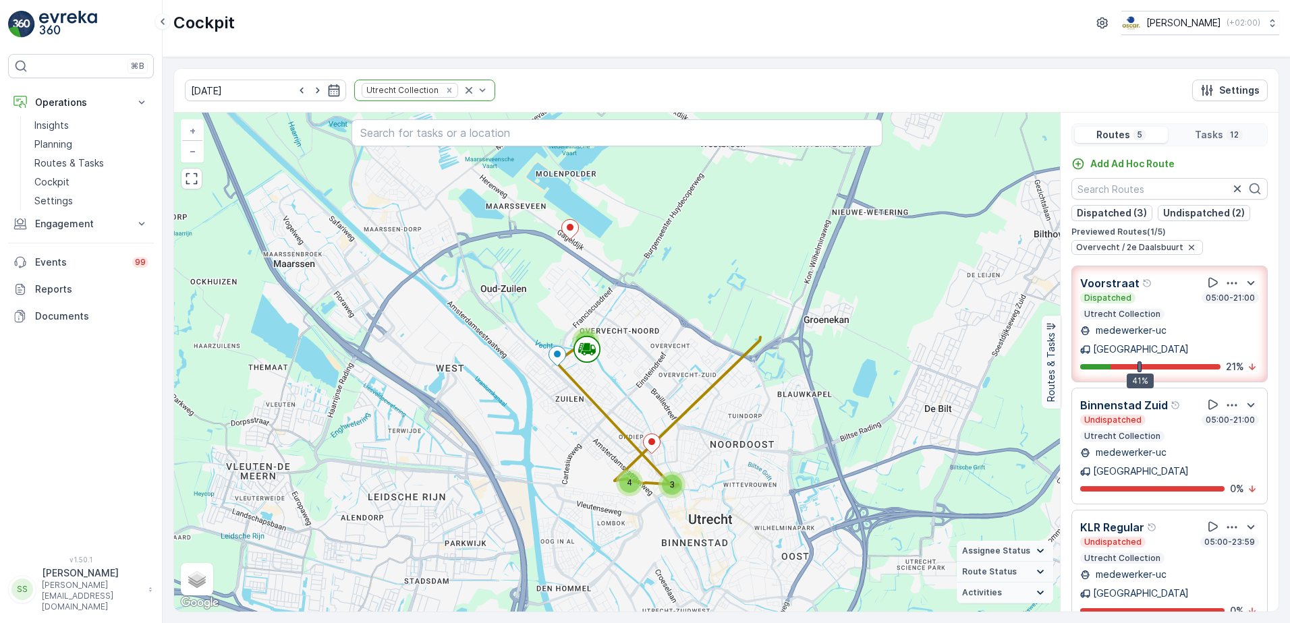
scroll to position [157, 0]
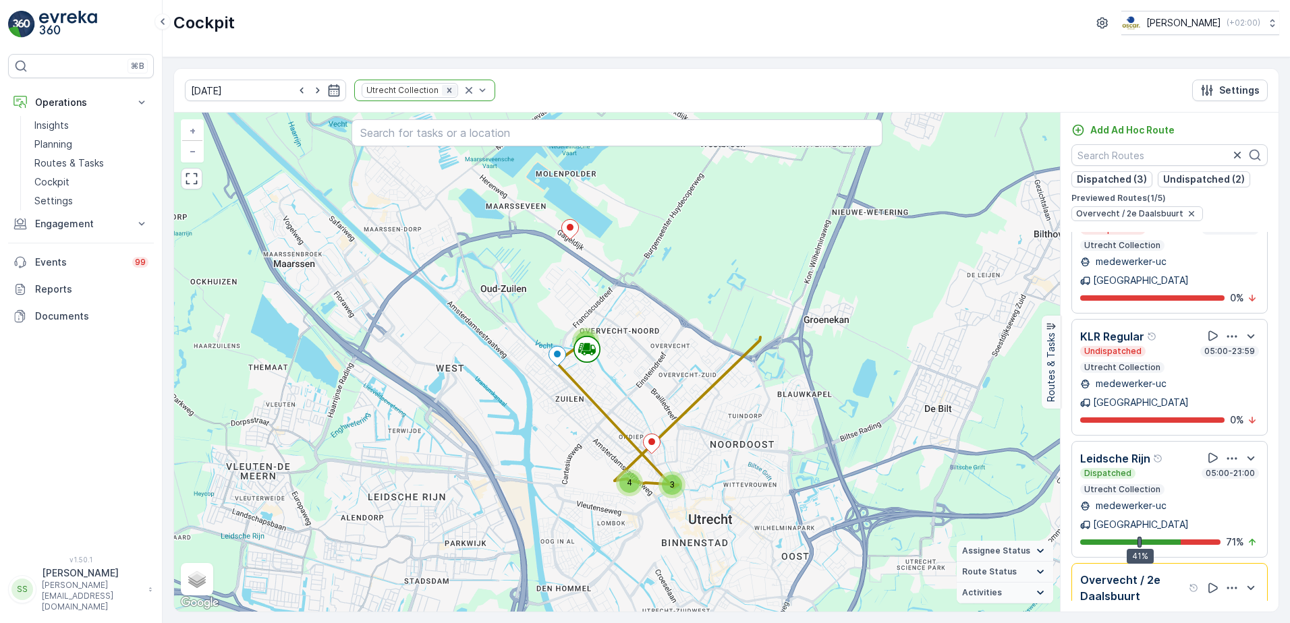
click at [444, 92] on icon "Remove Utrecht Collection" at bounding box center [448, 90] width 9 height 9
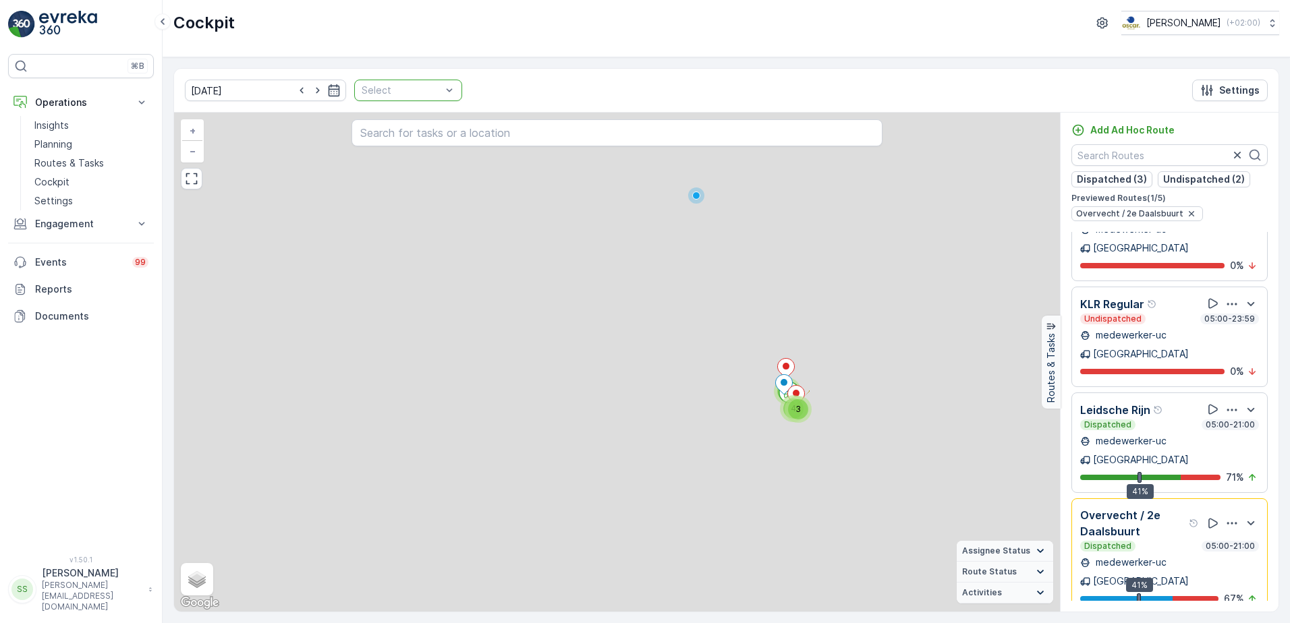
scroll to position [76, 0]
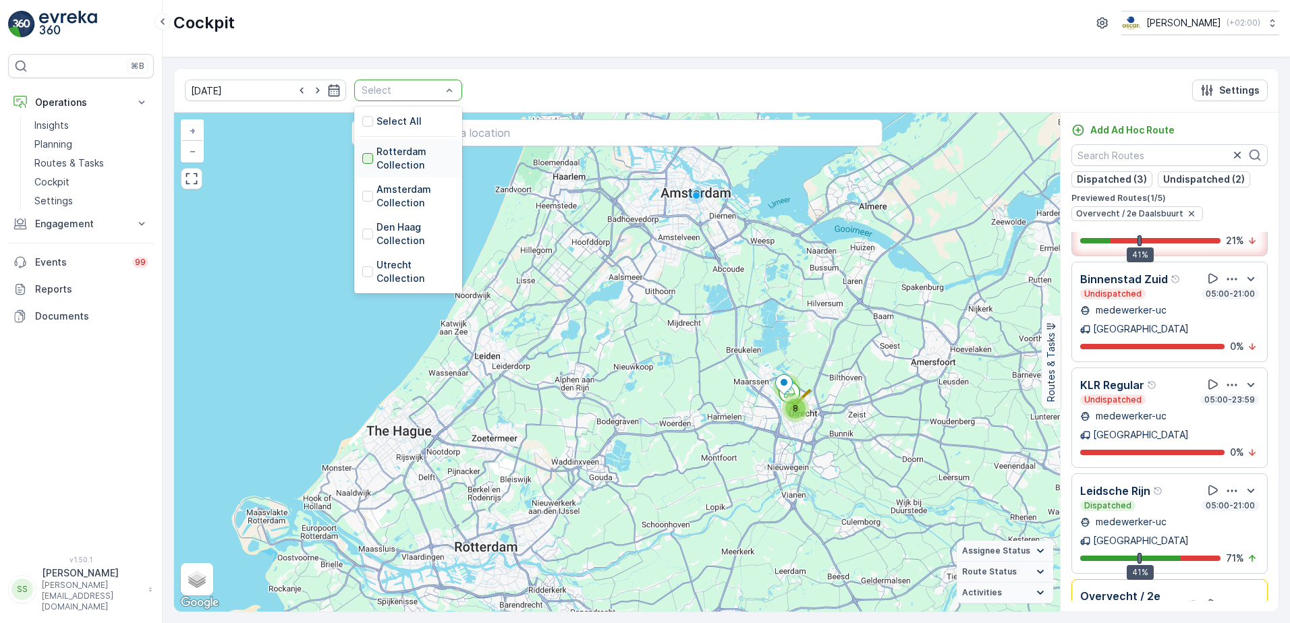
click at [362, 159] on div at bounding box center [367, 158] width 11 height 11
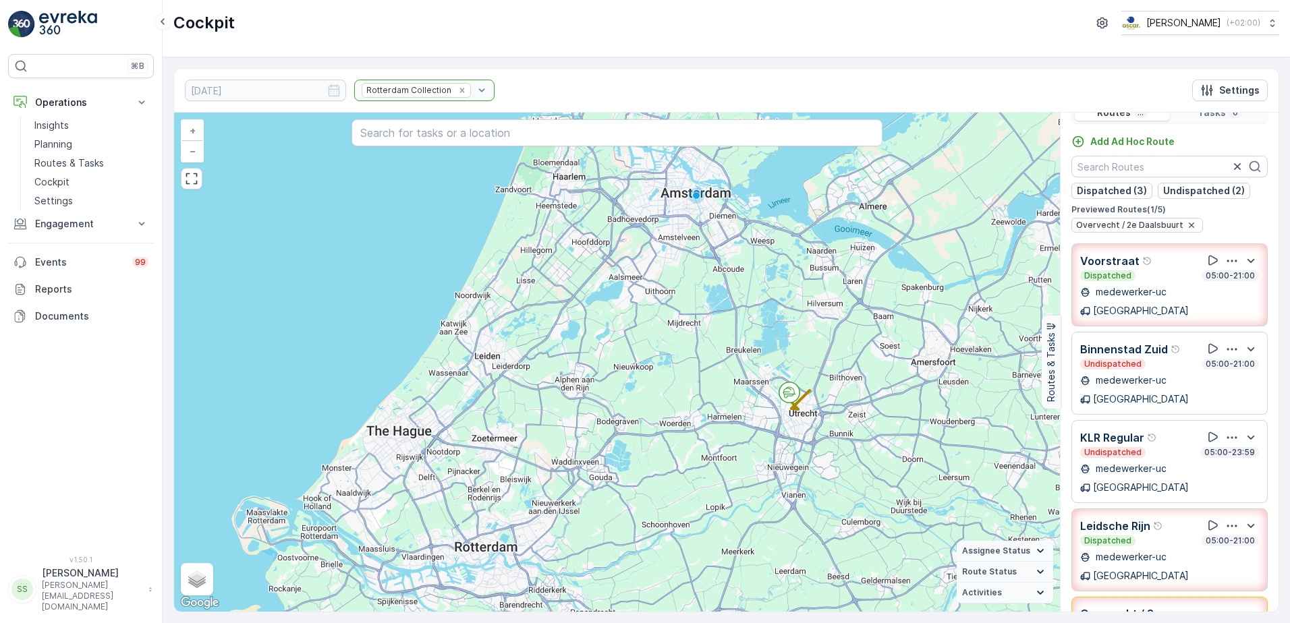
click at [547, 88] on div "[DATE] Rotterdam Collection Settings" at bounding box center [726, 91] width 1104 height 44
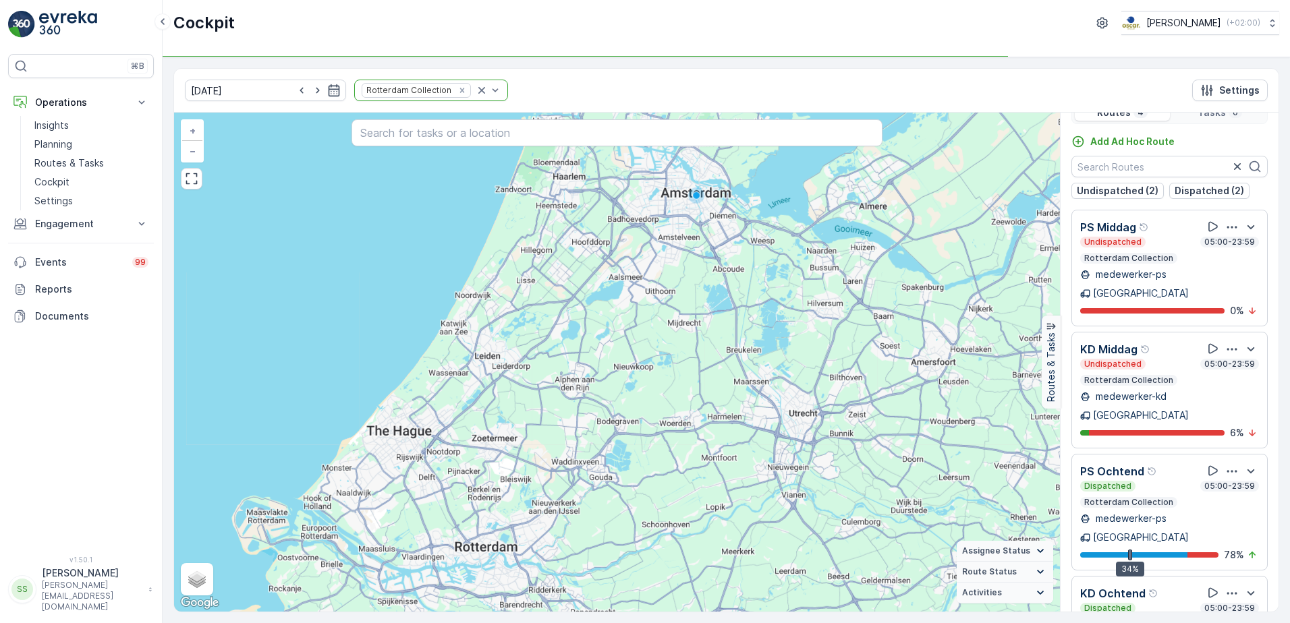
scroll to position [34, 0]
